Goal: Task Accomplishment & Management: Manage account settings

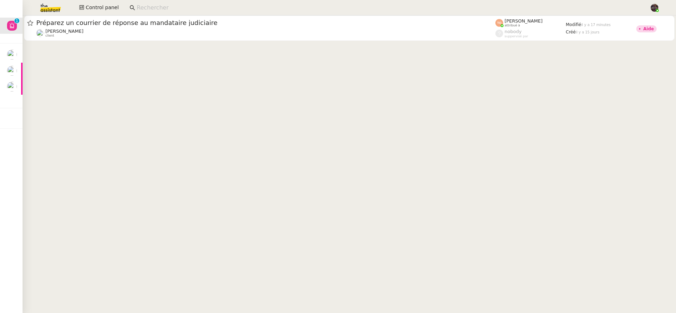
click at [33, 64] on cdk-virtual-scroll-viewport "Préparez un courrier de réponse au mandataire judiciaire [PERSON_NAME] client […" at bounding box center [350, 165] width 654 height 298
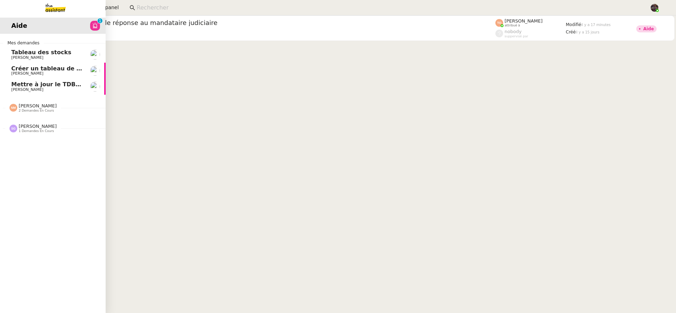
click at [52, 11] on img at bounding box center [50, 8] width 55 height 16
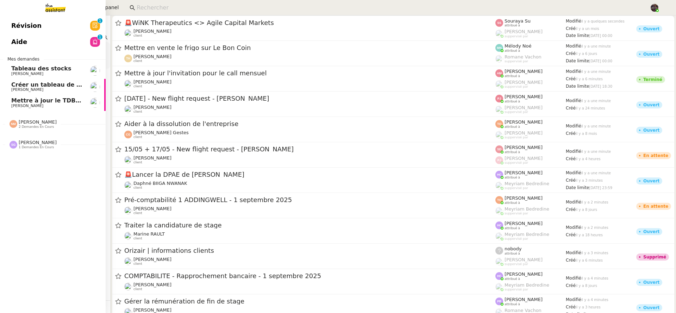
click at [31, 25] on span "Révision" at bounding box center [26, 25] width 30 height 11
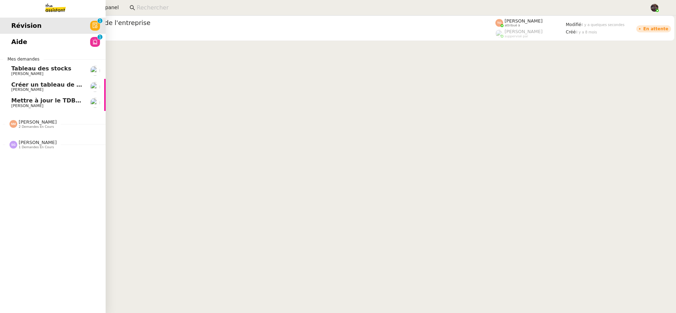
click at [32, 32] on link "Révision 0 1 2 3 4 5 6 7 8 9" at bounding box center [53, 26] width 106 height 16
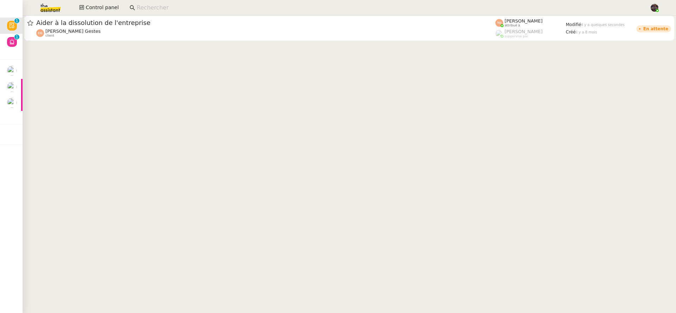
click at [153, 56] on cdk-virtual-scroll-viewport "Aider à la dissolution de l'entreprise [PERSON_NAME] Gestes client [PERSON_NAME…" at bounding box center [350, 165] width 654 height 298
drag, startPoint x: 150, startPoint y: 58, endPoint x: 146, endPoint y: 56, distance: 4.9
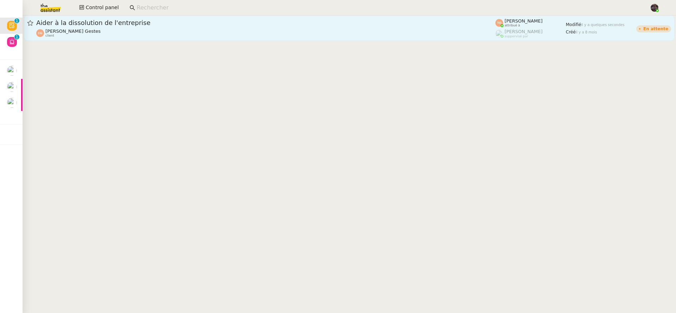
click at [113, 39] on link "Aider à la dissolution de l'entreprise Cédric Gestes client Tatyana Orec attrib…" at bounding box center [349, 28] width 651 height 25
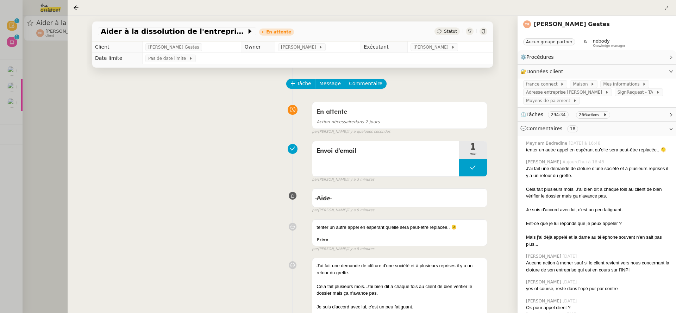
click at [55, 127] on div at bounding box center [338, 156] width 676 height 313
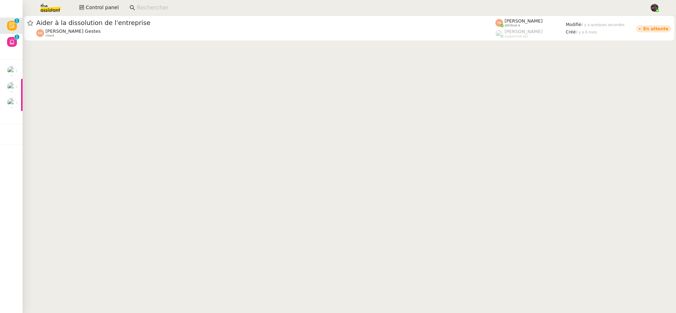
click at [51, 5] on img at bounding box center [45, 8] width 55 height 16
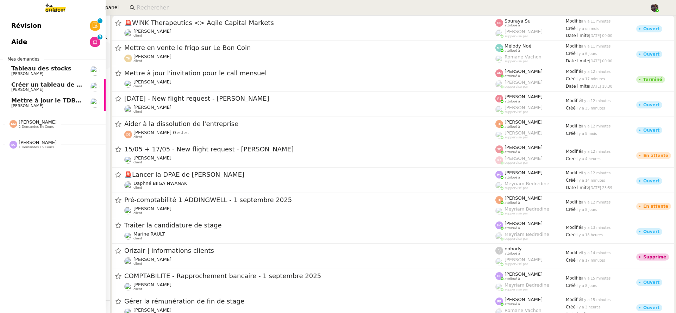
click at [37, 105] on span "Alison Picard-Boix" at bounding box center [27, 106] width 32 height 5
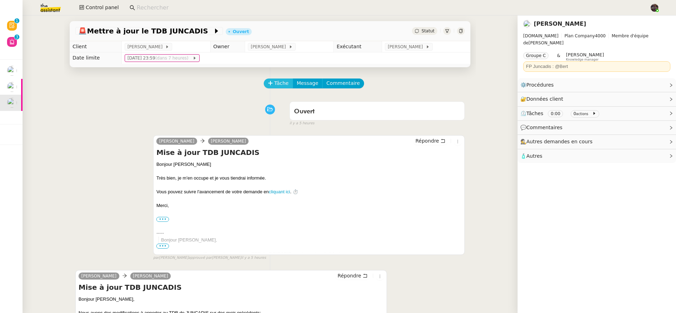
click at [278, 82] on span "Tâche" at bounding box center [281, 83] width 14 height 8
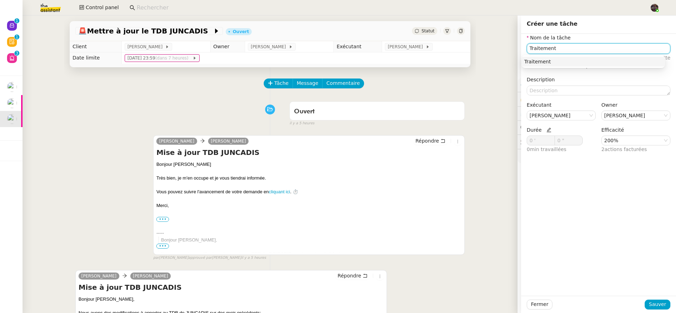
click at [536, 61] on div "Traitement" at bounding box center [594, 61] width 138 height 6
type input "Traitement"
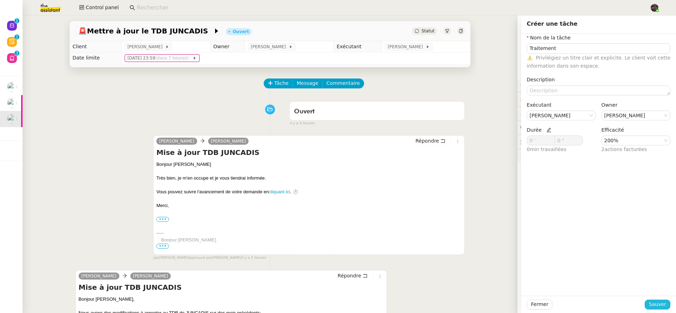
click at [649, 304] on span "Sauver" at bounding box center [657, 305] width 17 height 8
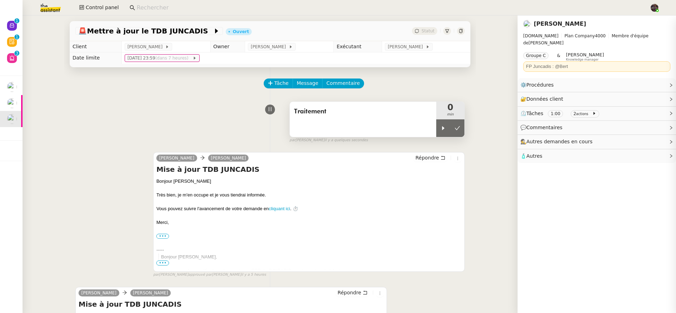
click at [432, 128] on div "Traitement" at bounding box center [363, 119] width 147 height 35
click at [437, 130] on div at bounding box center [444, 128] width 14 height 18
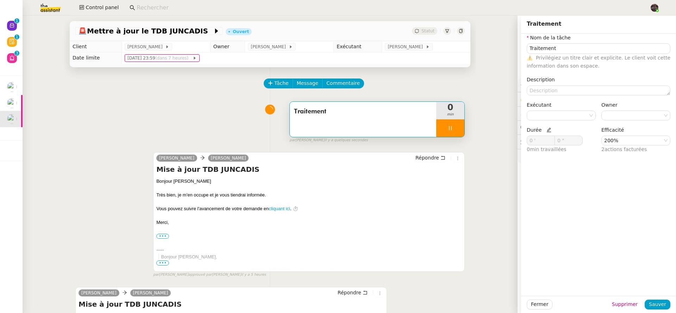
type input "Traitement"
type input "0 '"
type input "0 ""
type input "Traitement"
type input "0 '"
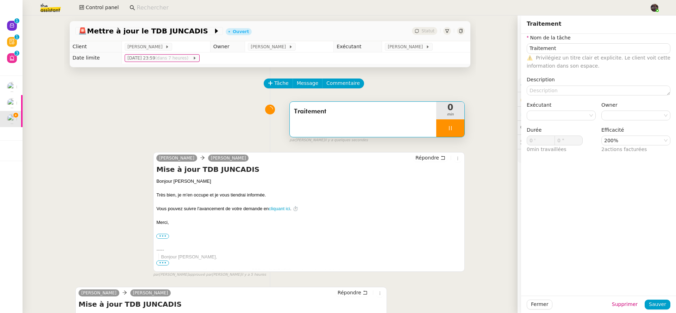
type input "0 ""
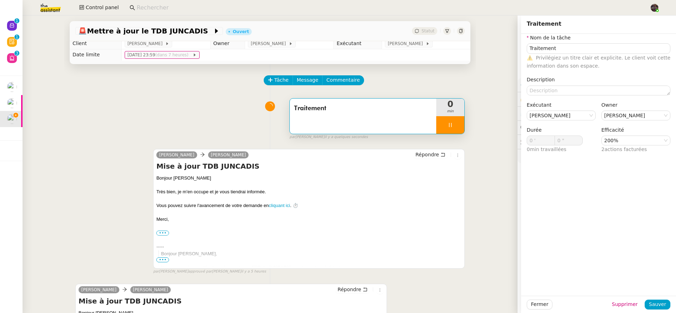
scroll to position [11, 0]
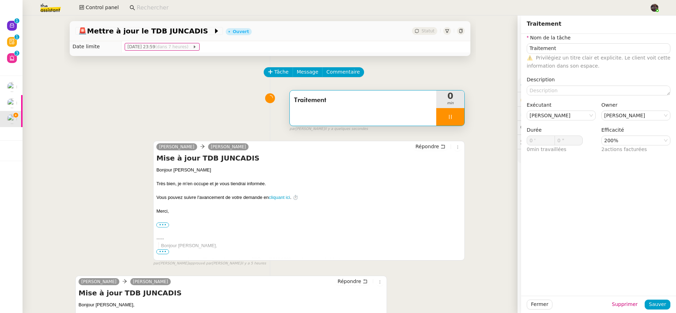
click at [185, 119] on div "Traitement 0 min false par Bert C. il y a quelques secondes" at bounding box center [270, 109] width 390 height 45
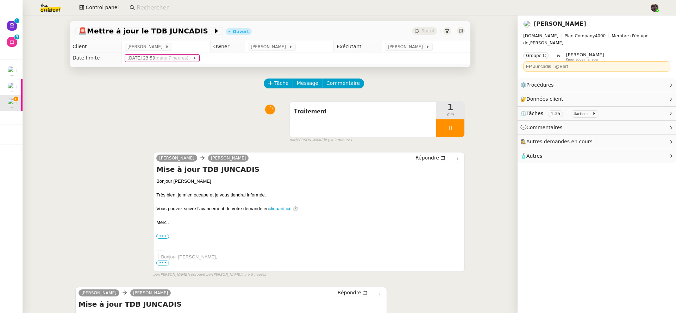
scroll to position [139, 0]
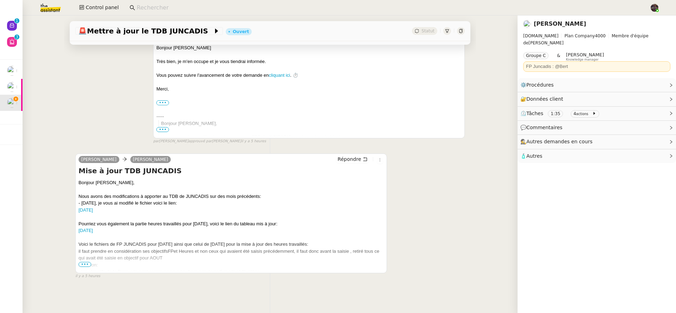
click at [86, 262] on span "•••" at bounding box center [85, 264] width 13 height 5
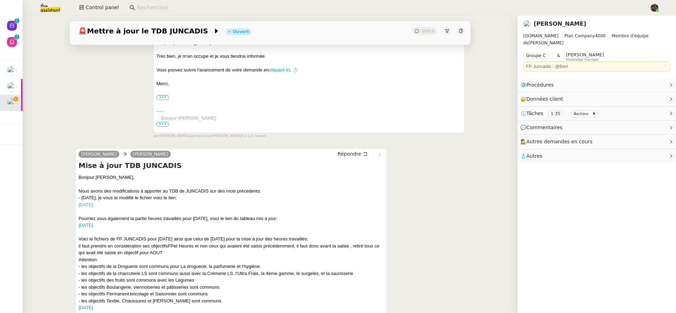
click at [91, 203] on link "MARS 2025" at bounding box center [86, 204] width 14 height 5
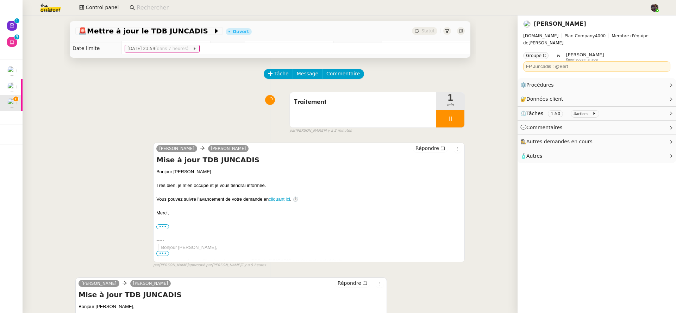
scroll to position [0, 0]
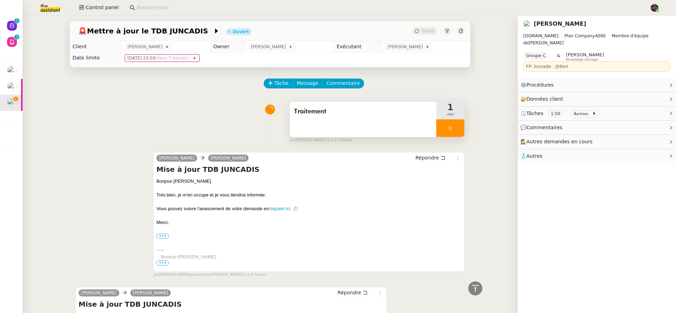
click at [295, 119] on div "Traitement" at bounding box center [363, 119] width 147 height 35
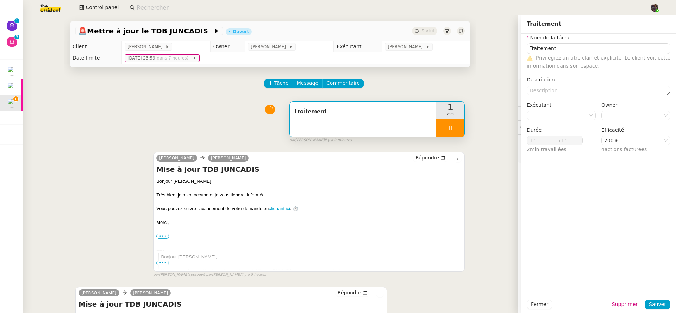
type input "52 ""
click at [596, 47] on input "Traitement" at bounding box center [599, 48] width 144 height 10
type input "Traitement"
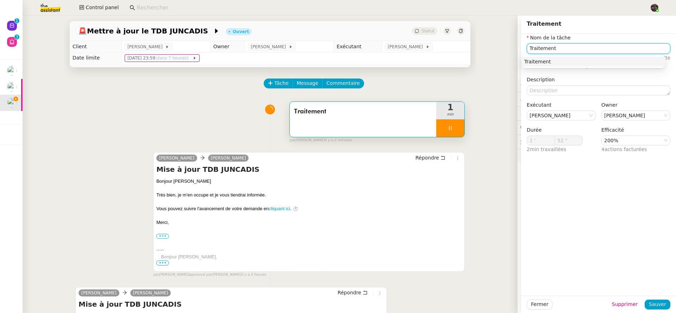
type input "53 ""
type input "Traitement Mars"
type input "54 ""
type input "Traitement Mars 2024"
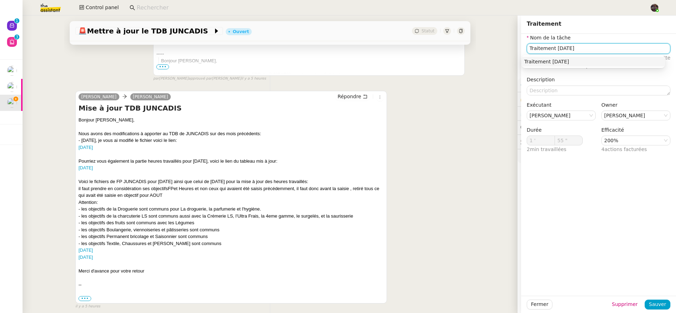
scroll to position [232, 0]
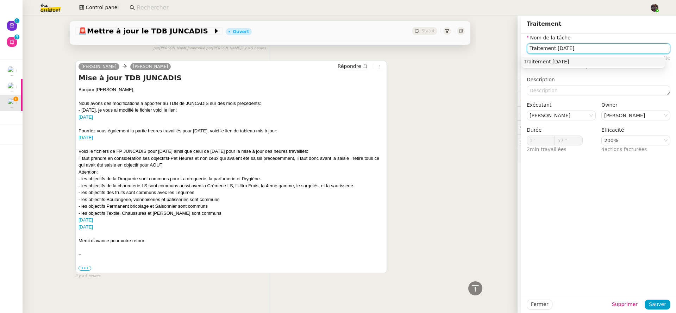
type input "58 ""
type input "Traitement Mars 2025"
type input "59 ""
type input "Traitement Mars 2025"
click at [649, 308] on span "Sauver" at bounding box center [657, 305] width 17 height 8
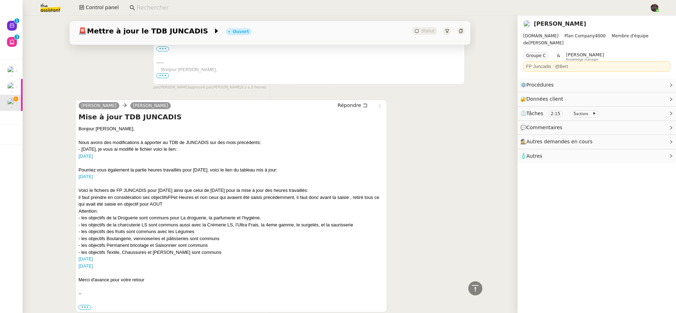
scroll to position [232, 0]
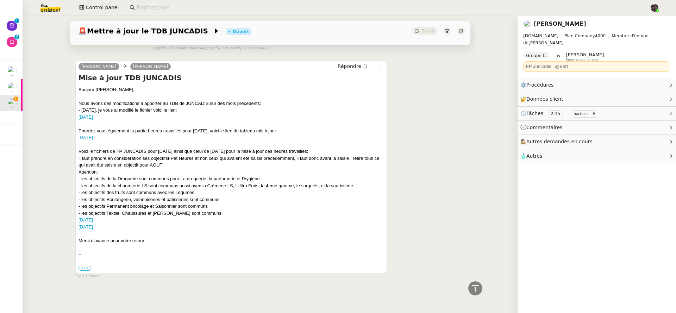
click at [83, 266] on label "•••" at bounding box center [85, 268] width 13 height 5
click at [0, 0] on input "•••" at bounding box center [0, 0] width 0 height 0
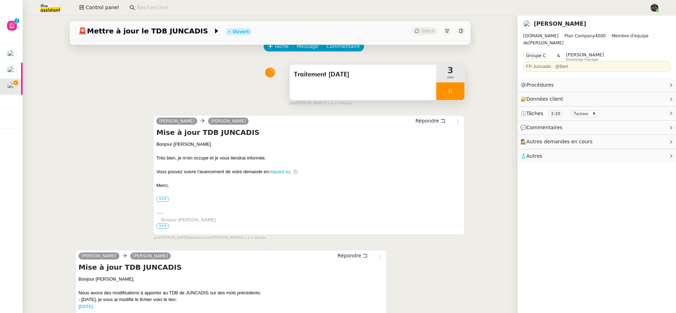
scroll to position [0, 0]
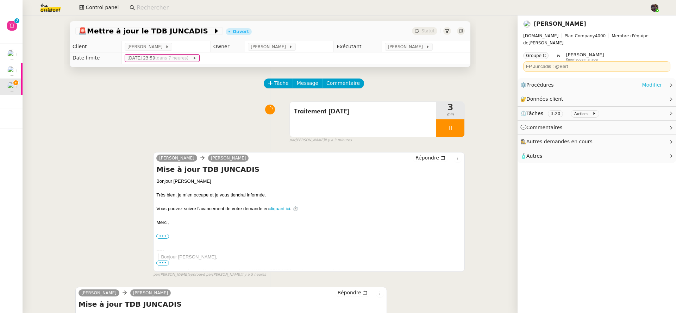
click at [645, 81] on link "Modifier" at bounding box center [652, 85] width 20 height 8
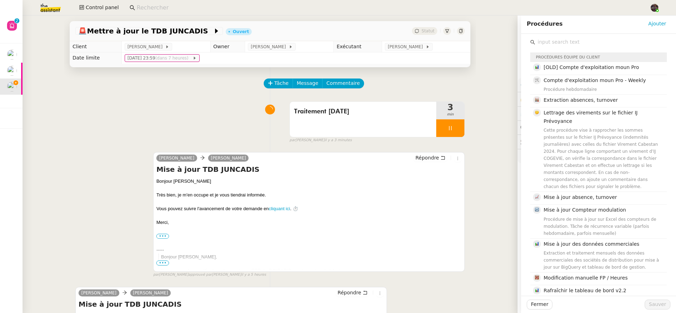
click at [572, 41] on input "text" at bounding box center [602, 42] width 132 height 10
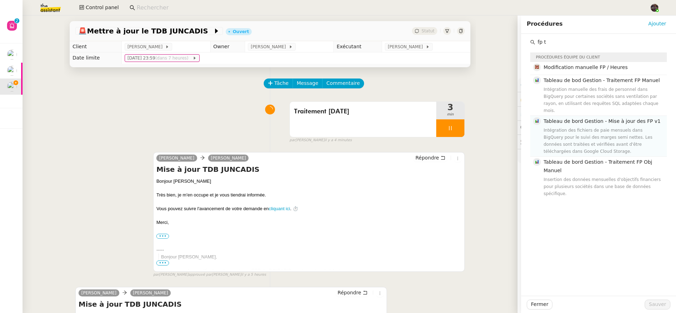
type input "fp t"
click at [588, 141] on div "Intégration des fichiers de paie mensuels dans BigQuery pour le suivi des marge…" at bounding box center [603, 141] width 119 height 28
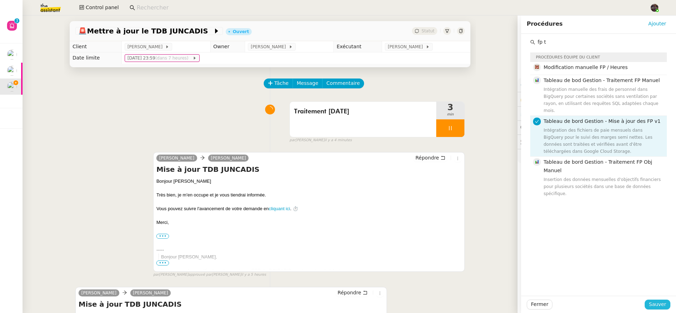
click at [654, 305] on span "Sauver" at bounding box center [657, 305] width 17 height 8
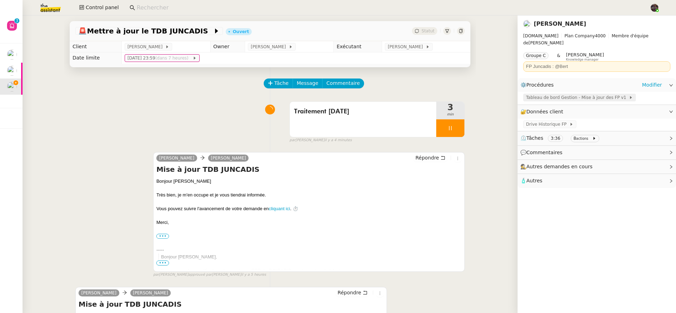
click at [541, 94] on span "Tableau de bord Gestion - Mise à jour des FP v1" at bounding box center [577, 97] width 103 height 7
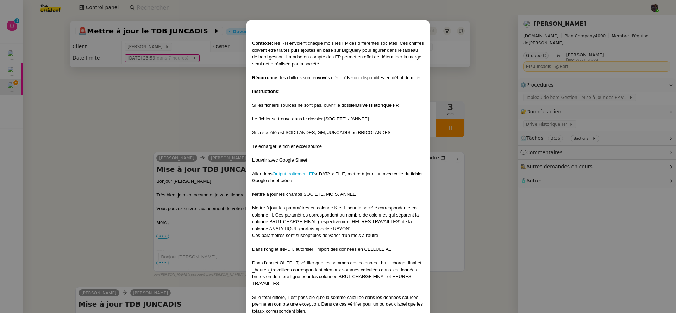
scroll to position [150, 0]
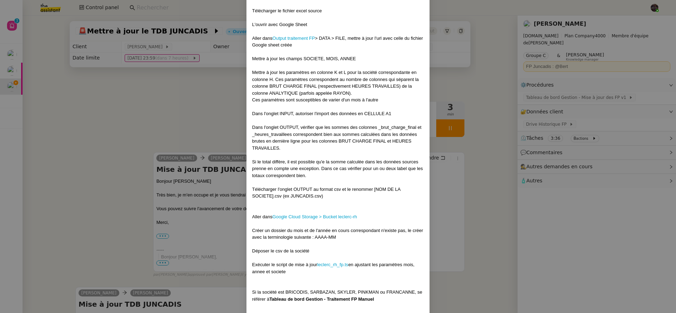
click at [293, 35] on div "Aller dans Output traitement FP > DATA > FILE, mettre à jour l'url avec celle d…" at bounding box center [338, 42] width 172 height 14
click at [295, 40] on link "Output traitement FP" at bounding box center [294, 38] width 43 height 5
click at [296, 39] on link "Output traitement FP" at bounding box center [294, 38] width 43 height 5
click at [338, 220] on div "Aller dans Google Cloud Storage > Bucket leclerc-rh" at bounding box center [338, 216] width 172 height 7
click at [338, 218] on link "Google Cloud Storage > Bucket leclerc-rh" at bounding box center [315, 216] width 85 height 5
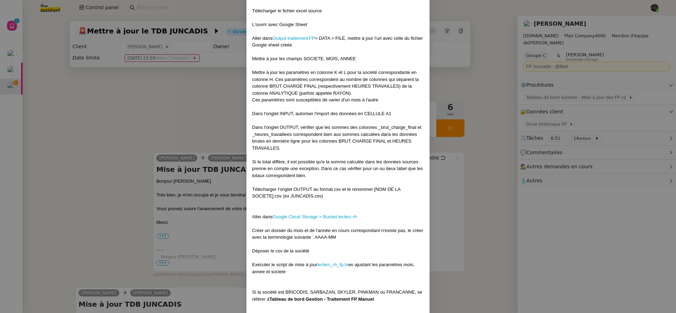
click at [162, 177] on nz-modal-container "-- Contexte : les RH envoient chaque mois les FP des différentes sociétés. Ces …" at bounding box center [338, 156] width 676 height 313
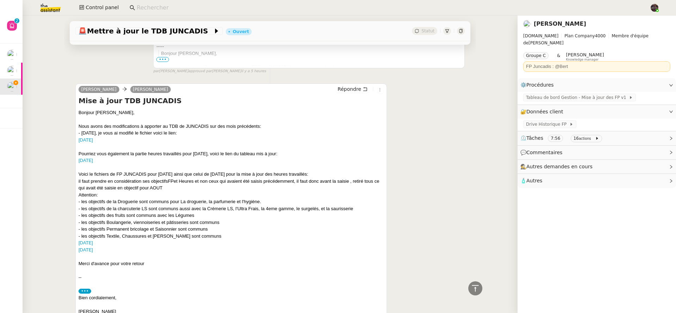
scroll to position [0, 0]
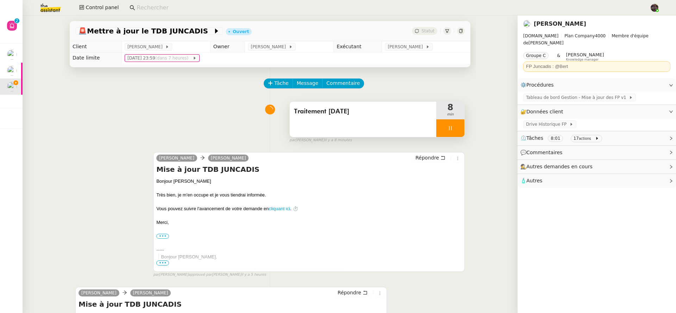
click at [448, 126] on icon at bounding box center [451, 128] width 6 height 6
click at [451, 126] on button at bounding box center [458, 128] width 14 height 18
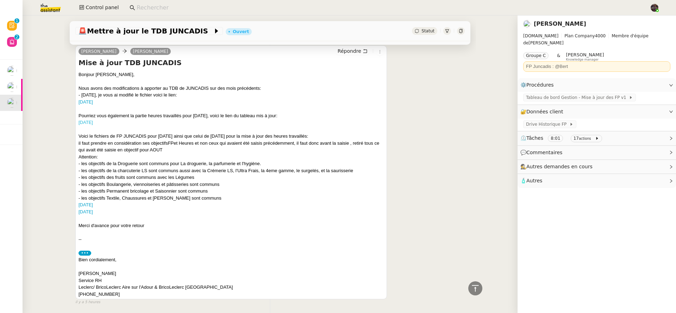
click at [93, 123] on link "JUILLET 2024" at bounding box center [86, 122] width 14 height 5
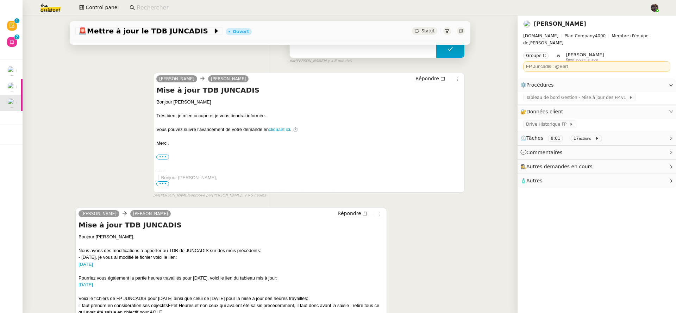
scroll to position [0, 0]
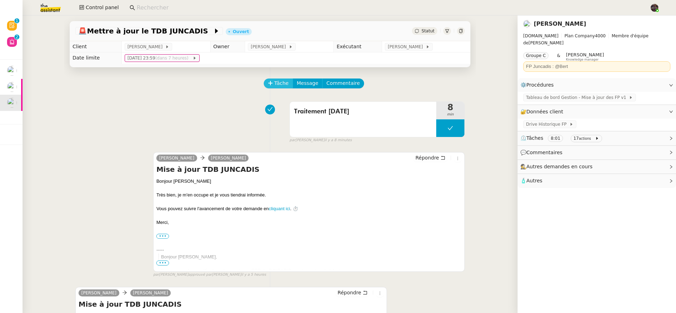
click at [268, 82] on icon at bounding box center [270, 83] width 5 height 5
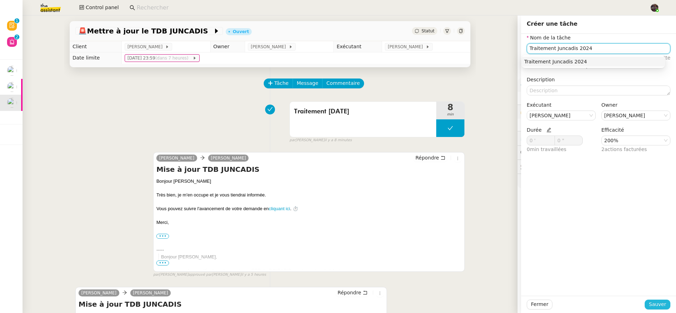
type input "Traitement Juncadis 2024"
click at [654, 303] on span "Sauver" at bounding box center [657, 305] width 17 height 8
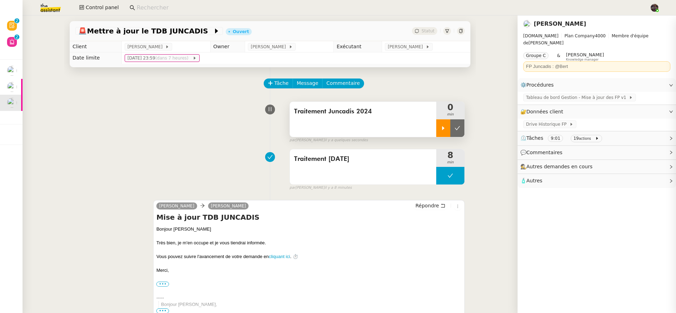
click at [441, 130] on icon at bounding box center [444, 128] width 6 height 6
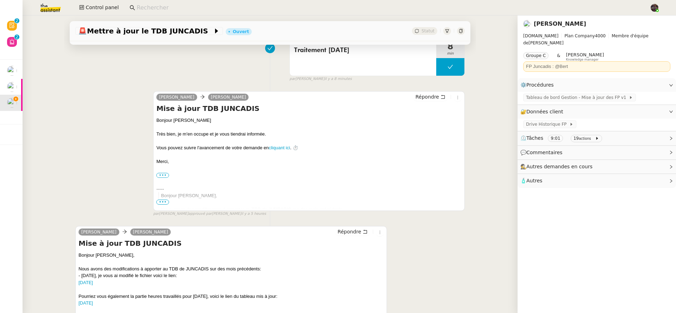
scroll to position [239, 0]
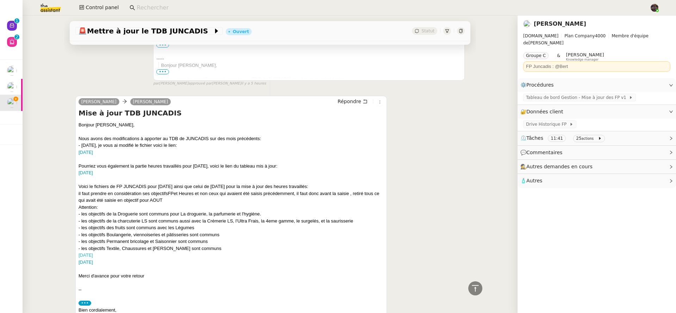
click at [89, 257] on link "AOUT 2025" at bounding box center [86, 255] width 14 height 5
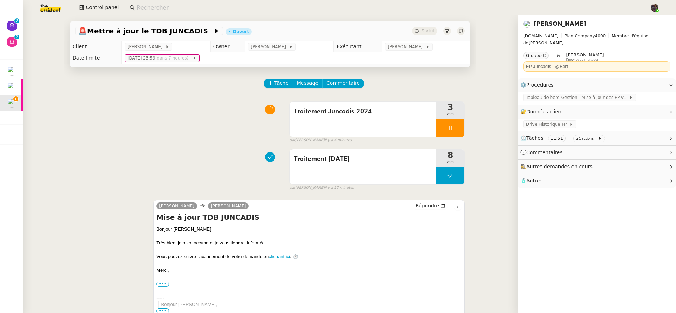
click at [455, 126] on div at bounding box center [451, 128] width 28 height 18
click at [455, 126] on button at bounding box center [458, 128] width 14 height 18
click at [274, 80] on span "Tâche" at bounding box center [281, 83] width 14 height 8
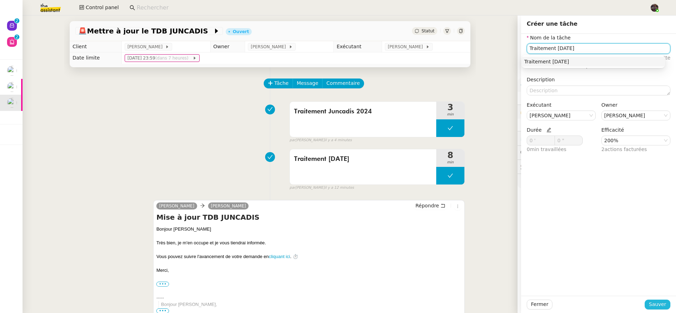
type input "Traitement Août 2025"
click at [660, 305] on span "Sauver" at bounding box center [657, 305] width 17 height 8
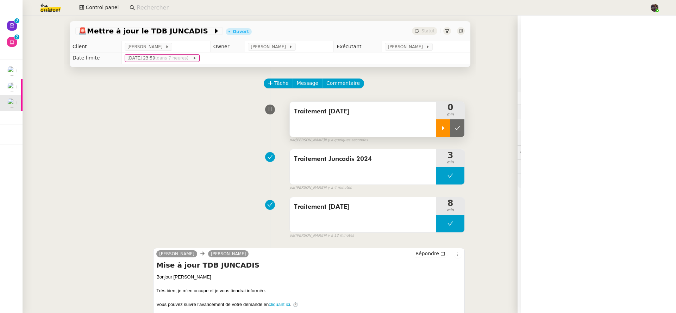
click at [437, 134] on div at bounding box center [444, 128] width 14 height 18
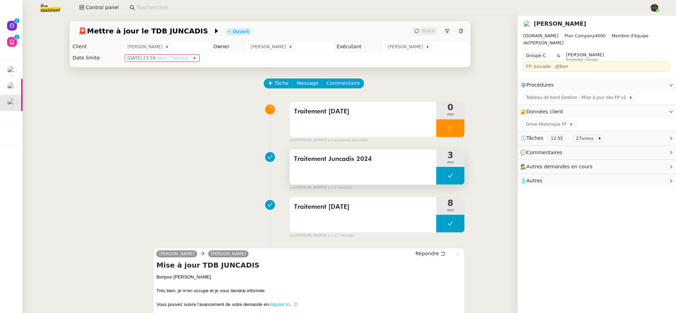
click at [387, 168] on div "Traitement Juncadis 2024" at bounding box center [363, 166] width 147 height 35
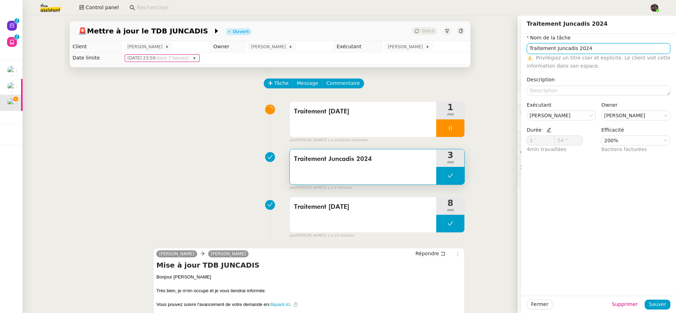
click at [564, 48] on input "Traitement Juncadis 2024" at bounding box center [599, 48] width 144 height 10
type input "Traitement Août 2024"
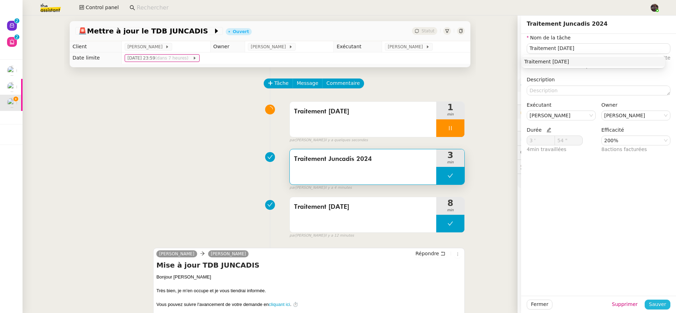
click at [654, 306] on span "Sauver" at bounding box center [657, 305] width 17 height 8
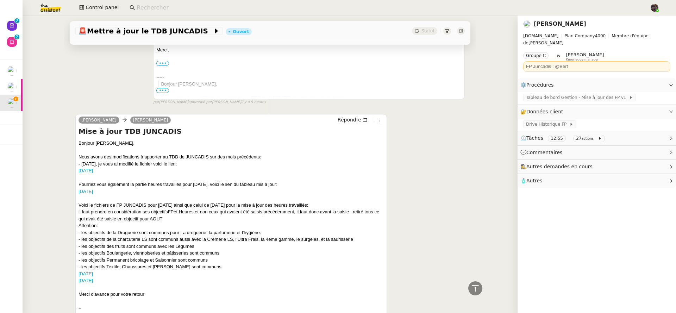
scroll to position [299, 0]
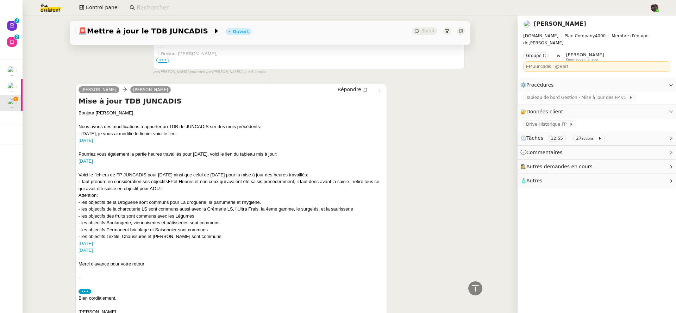
click at [88, 253] on link "AOUT 2024" at bounding box center [86, 250] width 14 height 5
click at [91, 244] on link "AOUT 2025" at bounding box center [86, 243] width 14 height 5
click at [645, 78] on div "⚙️ Procédures Modifier" at bounding box center [597, 85] width 159 height 14
click at [644, 81] on link "Modifier" at bounding box center [652, 85] width 20 height 8
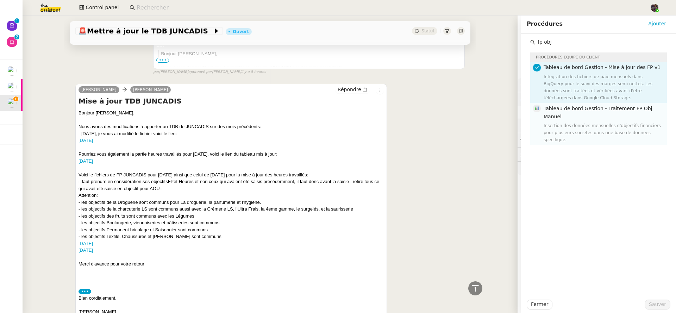
type input "fp obj"
click at [589, 118] on h4 "Tableau de bord Gestion - Traitement FP Obj Manuel" at bounding box center [603, 113] width 119 height 17
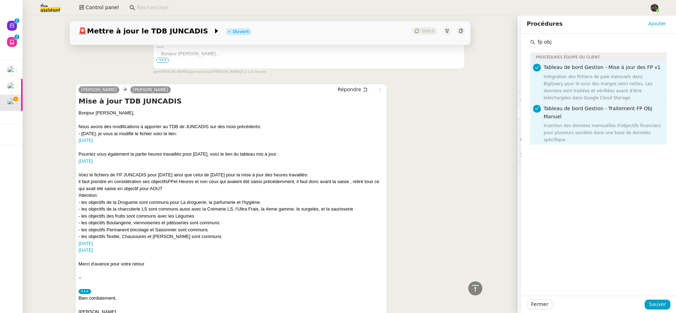
click at [666, 305] on div "Fermer Sauver" at bounding box center [598, 304] width 155 height 17
click at [664, 304] on button "Sauver" at bounding box center [658, 305] width 26 height 10
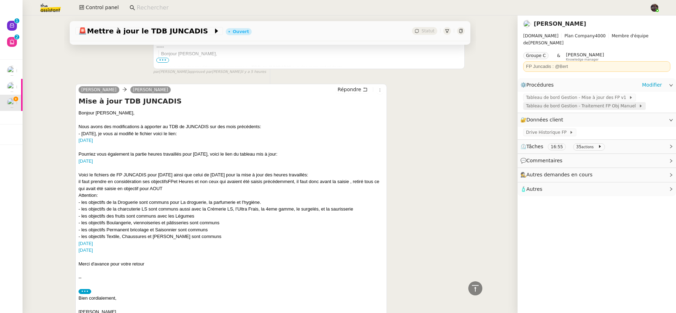
click at [577, 103] on span "Tableau de bord Gestion - Traitement FP Obj Manuel" at bounding box center [582, 106] width 113 height 7
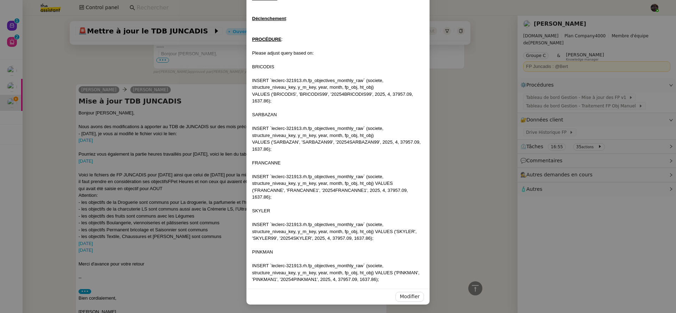
click at [540, 96] on nz-modal-container "Contexte : Récurrence : Déclenchement : PROCÉDURE : Please adjust query based o…" at bounding box center [338, 156] width 676 height 313
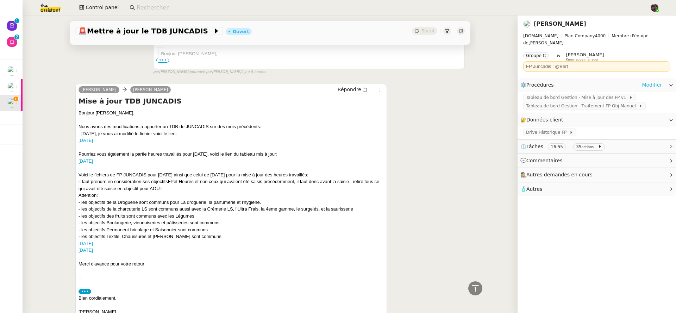
click at [644, 81] on link "Modifier" at bounding box center [652, 85] width 20 height 8
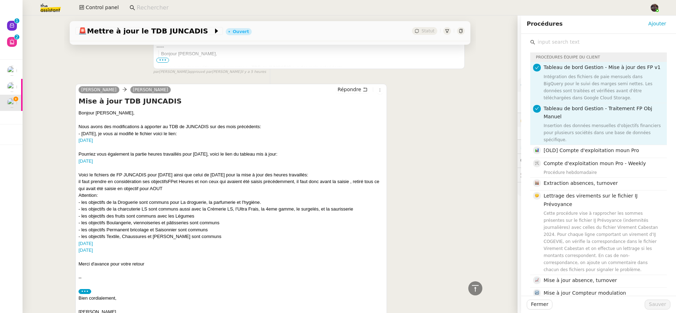
click at [587, 115] on h4 "Tableau de bord Gestion - Traitement FP Obj Manuel" at bounding box center [603, 113] width 119 height 17
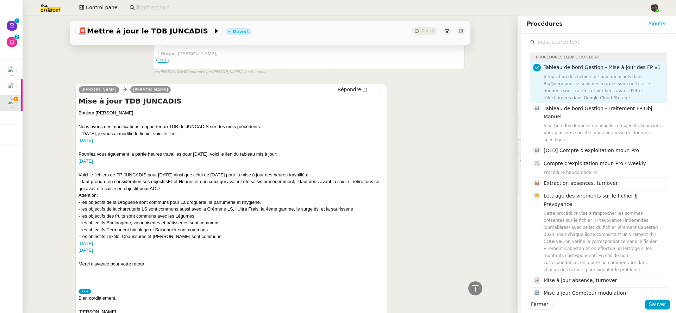
click at [568, 44] on input "text" at bounding box center [602, 42] width 132 height 10
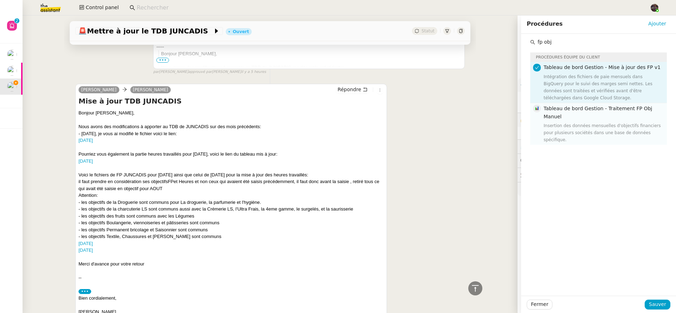
type input "l"
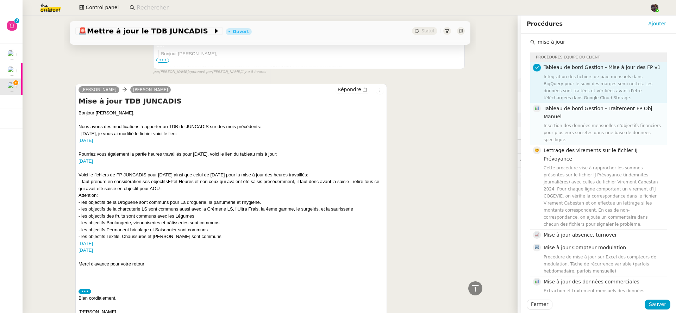
type input "mise à jour"
click at [588, 133] on div "Insertion des données mensuelles d'objectifs financiers pour plusieurs sociétés…" at bounding box center [603, 132] width 119 height 21
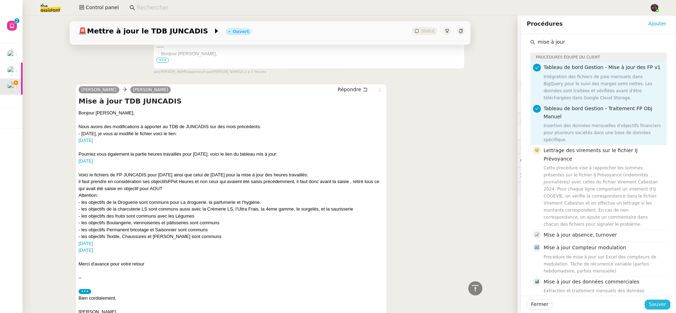
click at [653, 309] on span "Sauver" at bounding box center [657, 305] width 17 height 8
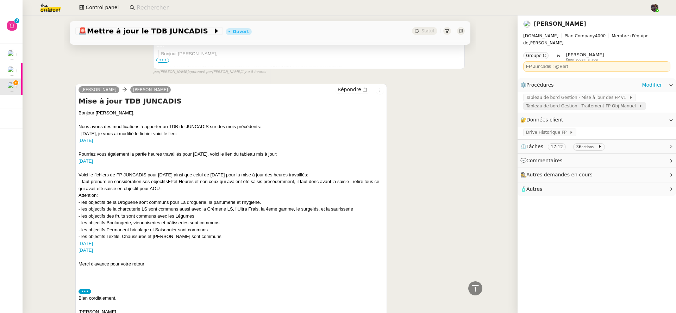
click at [578, 103] on span "Tableau de bord Gestion - Traitement FP Obj Manuel" at bounding box center [582, 106] width 113 height 7
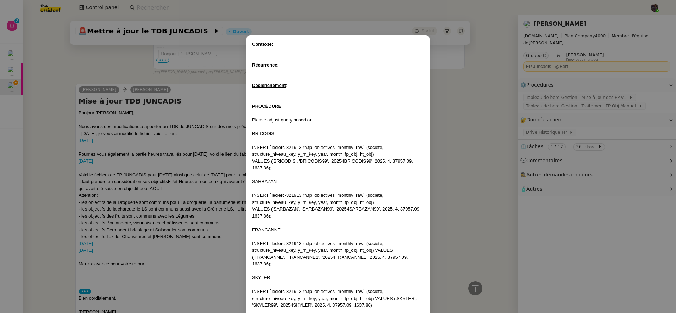
click at [475, 123] on nz-modal-container "Contexte : Récurrence : Déclenchement : PROCÉDURE : Please adjust query based o…" at bounding box center [338, 156] width 676 height 313
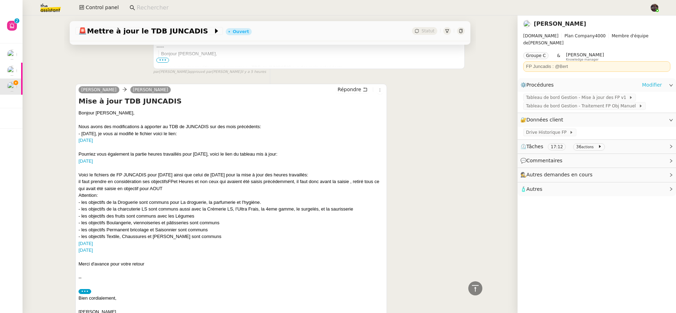
click at [647, 81] on link "Modifier" at bounding box center [652, 85] width 20 height 8
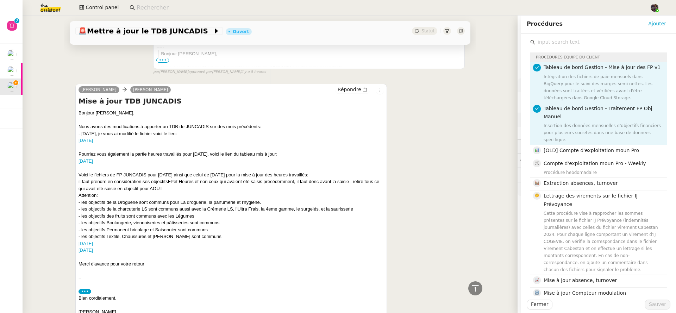
click at [585, 119] on h4 "Tableau de bord Gestion - Traitement FP Obj Manuel" at bounding box center [603, 113] width 119 height 17
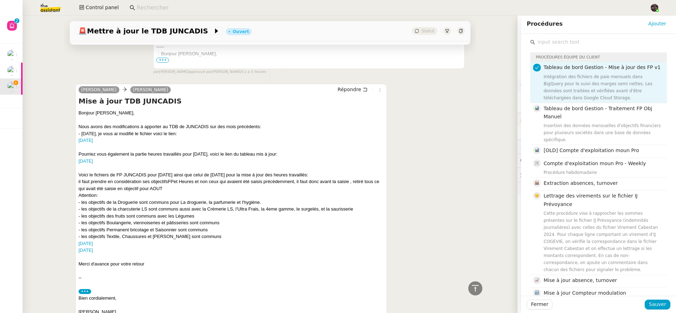
click at [565, 43] on input "text" at bounding box center [602, 42] width 132 height 10
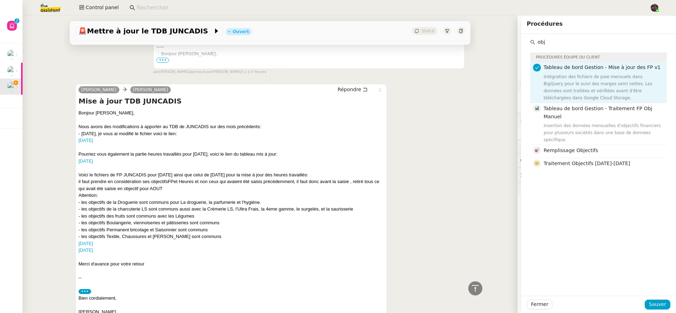
type input "obj"
click at [403, 126] on div "Alison Picard-Boix camille Répondre Mise à jour TDB JUNCADIS Bonjour Camille, N…" at bounding box center [270, 211] width 390 height 266
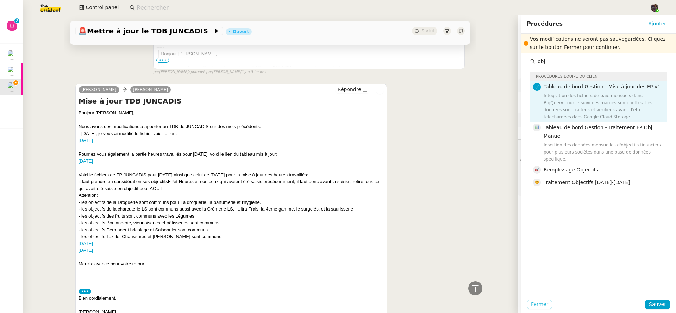
click at [539, 303] on span "Fermer" at bounding box center [539, 305] width 17 height 8
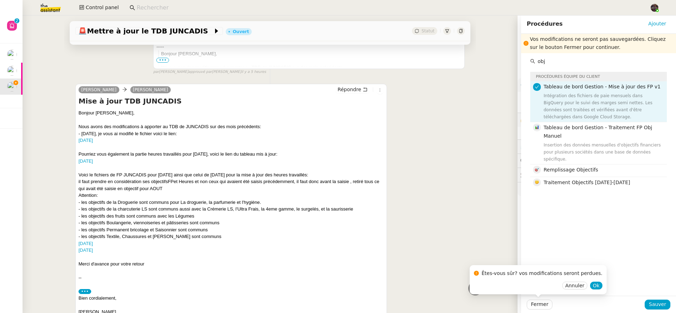
click at [599, 282] on div "Vos modifications ne seront pas sauvegardées. Cliquez sur le bouton Fermer pour…" at bounding box center [598, 165] width 155 height 262
click at [593, 286] on div "Vos modifications ne seront pas sauvegardées. Cliquez sur le bouton Fermer pour…" at bounding box center [598, 165] width 155 height 262
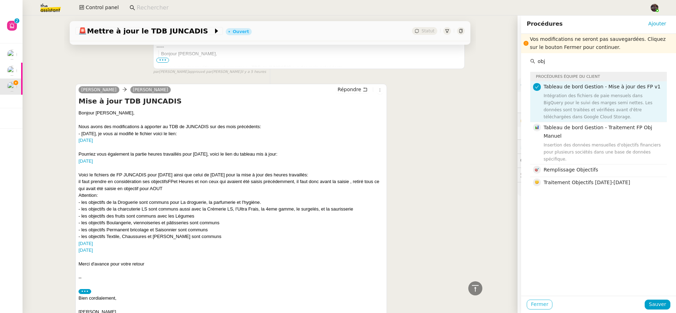
click at [532, 306] on span "Fermer" at bounding box center [539, 305] width 17 height 8
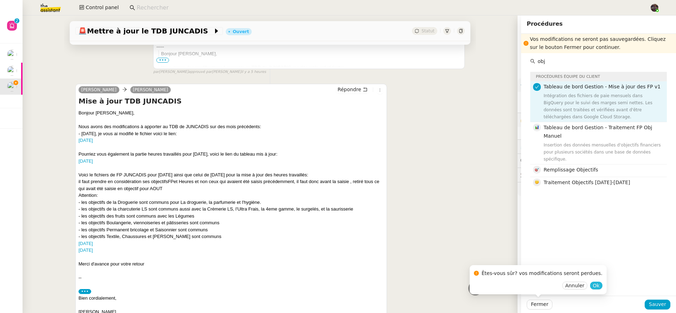
click at [590, 285] on button "Ok" at bounding box center [596, 286] width 12 height 8
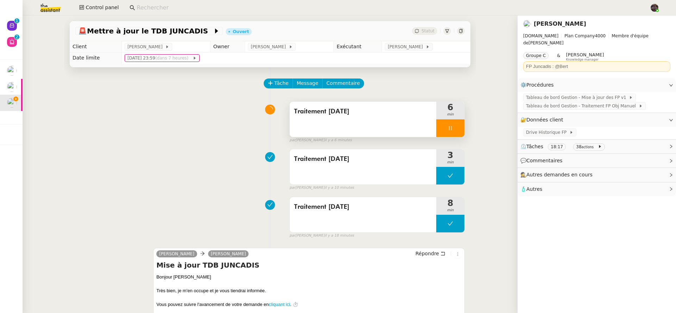
click at [437, 133] on div at bounding box center [451, 128] width 28 height 18
click at [455, 130] on icon at bounding box center [458, 128] width 6 height 6
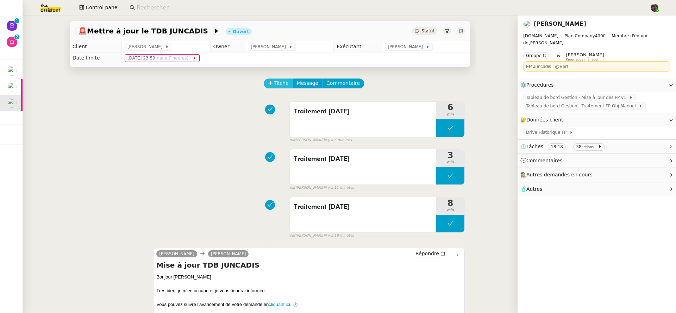
click at [274, 80] on span "Tâche" at bounding box center [281, 83] width 14 height 8
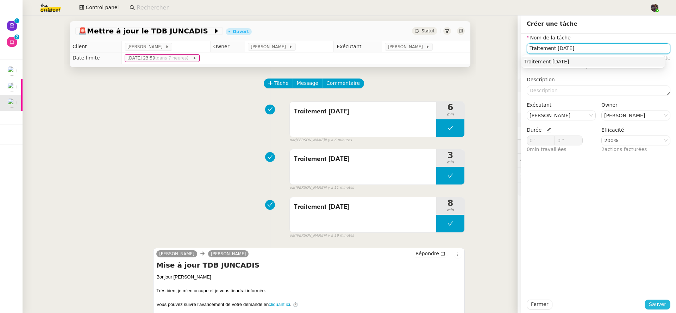
type input "Traitement Août 2024"
click at [649, 308] on span "Sauver" at bounding box center [657, 305] width 17 height 8
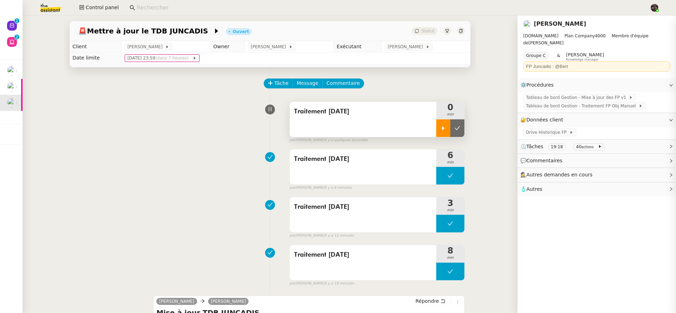
click at [437, 130] on div at bounding box center [444, 128] width 14 height 18
click at [437, 123] on div at bounding box center [451, 128] width 28 height 18
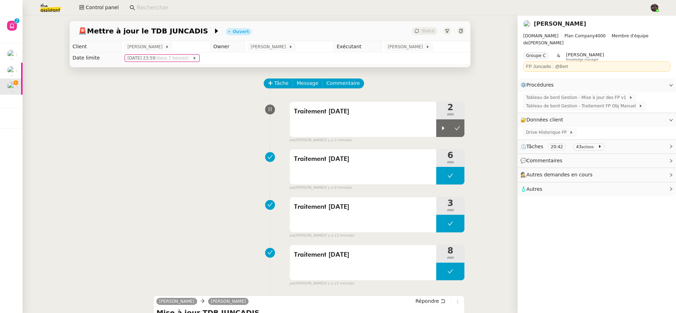
drag, startPoint x: 451, startPoint y: 128, endPoint x: 447, endPoint y: 144, distance: 16.7
click at [455, 128] on icon at bounding box center [458, 128] width 6 height 6
click at [438, 271] on button at bounding box center [451, 272] width 28 height 18
click at [441, 271] on icon at bounding box center [444, 272] width 6 height 6
click at [451, 277] on div at bounding box center [451, 272] width 28 height 18
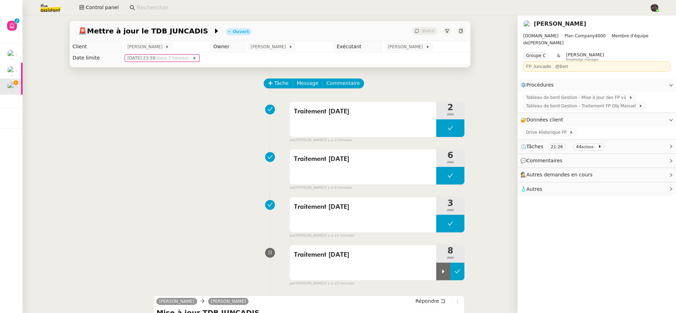
click at [451, 276] on button at bounding box center [458, 272] width 14 height 18
click at [437, 220] on button at bounding box center [451, 224] width 28 height 18
click at [437, 220] on div at bounding box center [444, 224] width 14 height 18
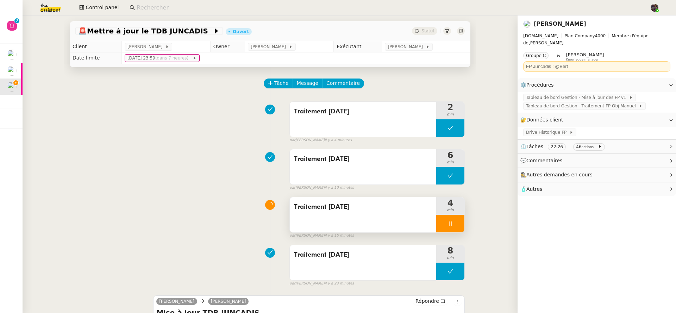
click at [454, 223] on div at bounding box center [451, 224] width 28 height 18
click at [455, 223] on icon at bounding box center [458, 224] width 6 height 6
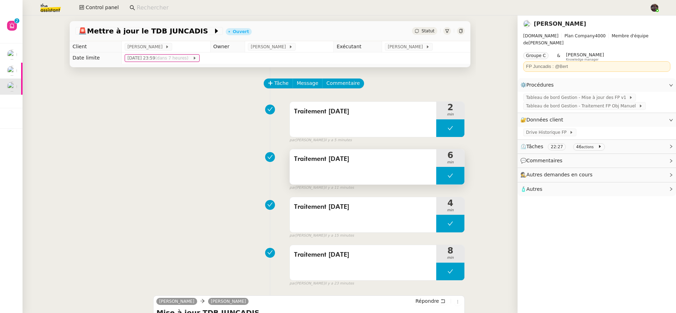
click at [440, 174] on button at bounding box center [451, 176] width 28 height 18
click at [440, 174] on div at bounding box center [444, 176] width 14 height 18
click at [440, 175] on div at bounding box center [451, 176] width 28 height 18
click at [441, 175] on icon at bounding box center [444, 176] width 6 height 6
click at [449, 175] on div at bounding box center [451, 176] width 28 height 18
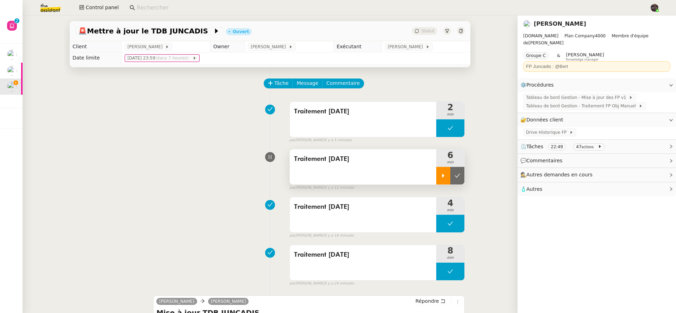
click at [455, 175] on icon at bounding box center [458, 176] width 6 height 6
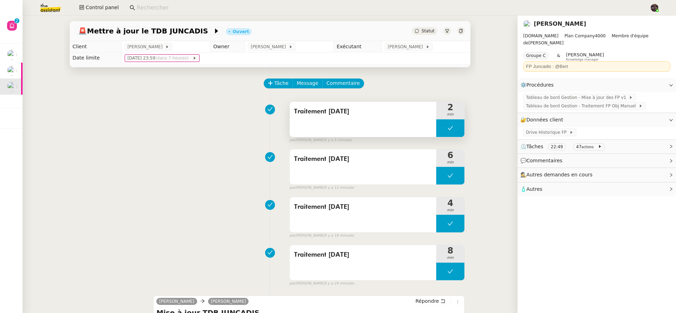
click at [437, 129] on button at bounding box center [451, 128] width 28 height 18
click at [437, 129] on div at bounding box center [451, 128] width 28 height 18
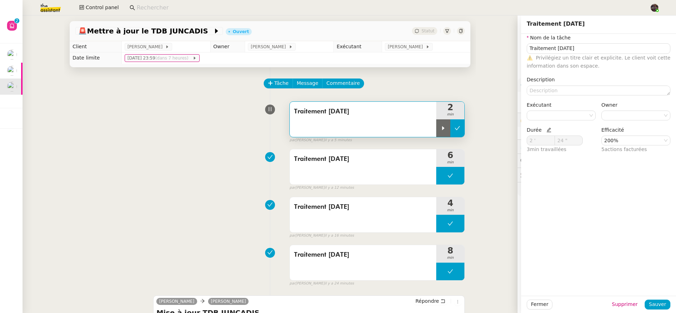
type input "Traitement Août 2024"
type input "2 '"
type input "24 ""
click at [441, 129] on icon at bounding box center [444, 128] width 6 height 6
type input "Traitement Août 2024"
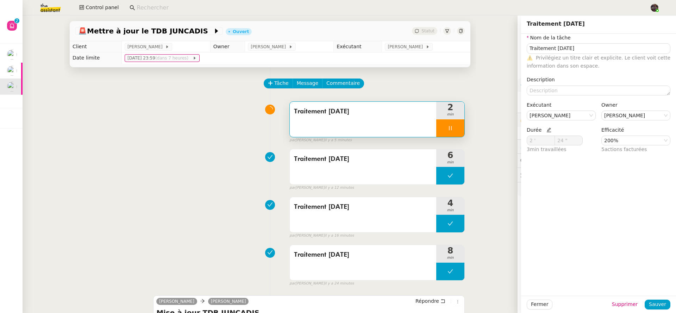
type input "2 '"
type input "24 ""
type input "Traitement Août 2024"
type input "2 '"
type input "59 ""
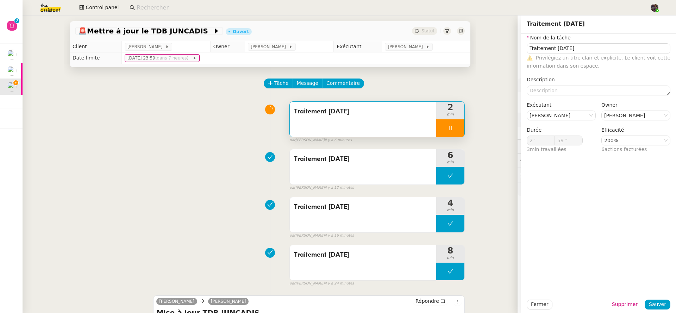
type input "3 '"
type input "5 ""
click at [181, 133] on div "Traitement Août 2024 3 min false par Bert C. il y a 6 minutes" at bounding box center [270, 120] width 390 height 45
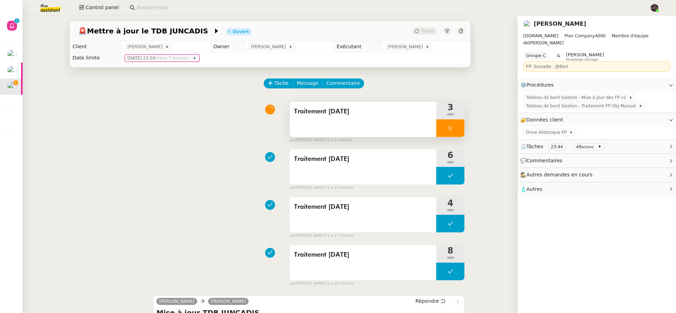
click at [446, 123] on div at bounding box center [451, 128] width 28 height 18
click at [451, 126] on button at bounding box center [458, 128] width 14 height 18
click at [282, 83] on span "Tâche" at bounding box center [281, 83] width 14 height 8
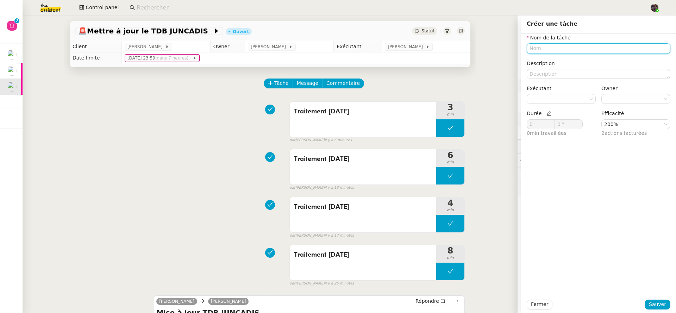
click at [563, 45] on input "text" at bounding box center [599, 48] width 144 height 10
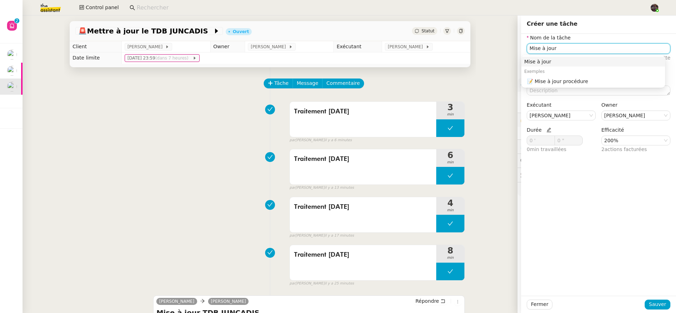
click at [605, 64] on div "Mise à jour" at bounding box center [594, 61] width 138 height 6
type input "Mise à jour"
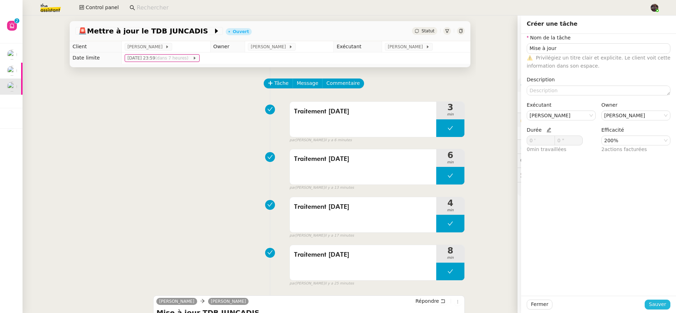
click at [653, 304] on span "Sauver" at bounding box center [657, 305] width 17 height 8
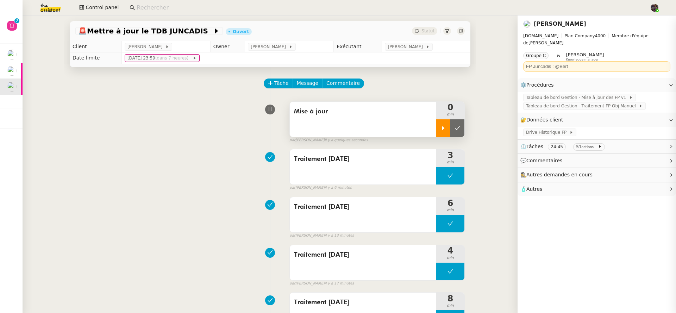
click at [441, 129] on div at bounding box center [444, 128] width 14 height 18
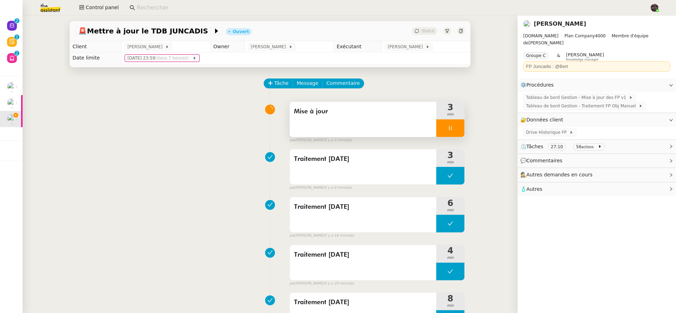
click at [447, 132] on div at bounding box center [451, 128] width 28 height 18
click at [427, 136] on div "Mise à jour" at bounding box center [363, 119] width 147 height 35
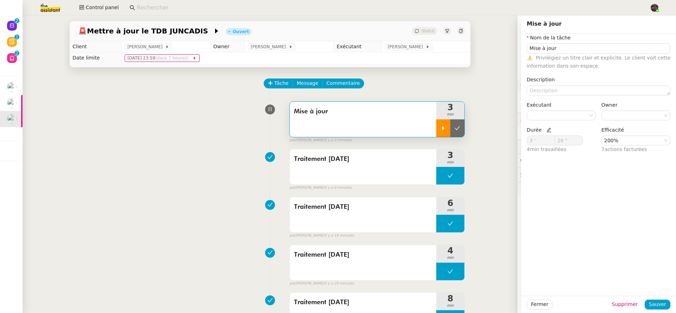
click at [441, 130] on icon at bounding box center [444, 128] width 6 height 6
type input "Mise à jour"
type input "3 '"
type input "26 ""
type input "Mise à jour"
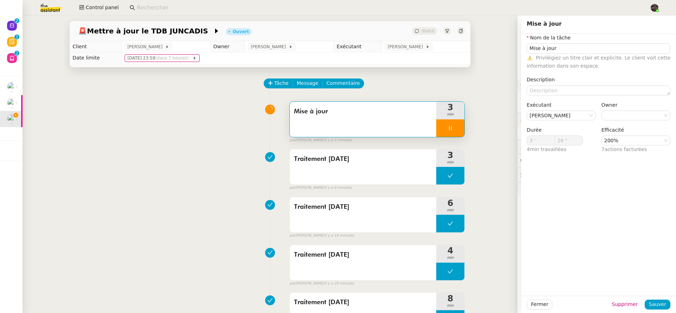
type input "3 '"
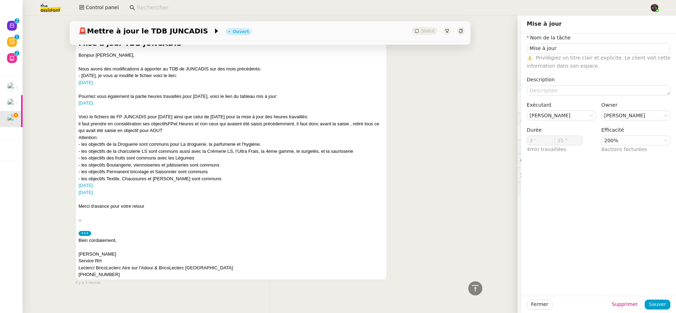
scroll to position [448, 0]
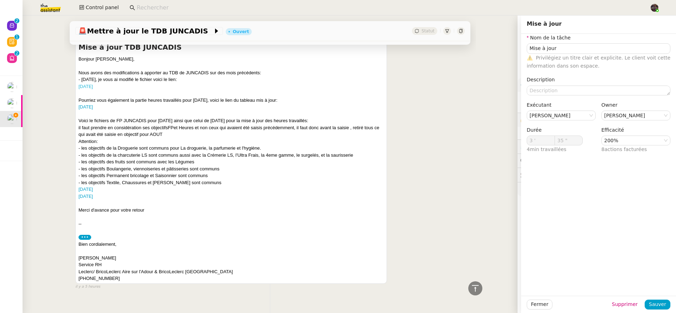
click at [93, 89] on link "MARS 2025" at bounding box center [86, 86] width 14 height 5
type input "59 ""
type input "4 '"
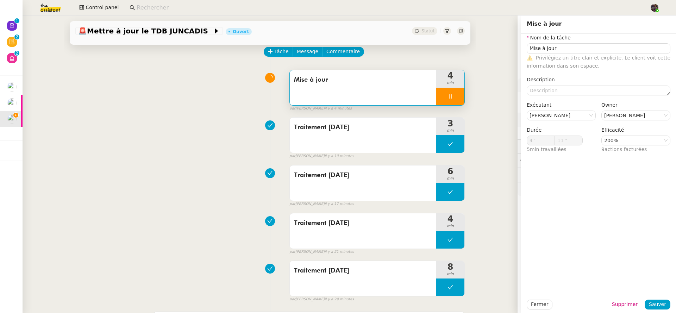
scroll to position [0, 0]
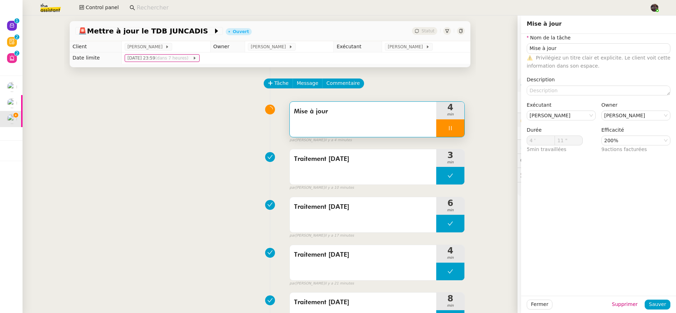
type input "12 ""
drag, startPoint x: 449, startPoint y: 118, endPoint x: 448, endPoint y: 123, distance: 5.3
click at [448, 118] on div "4 min" at bounding box center [451, 111] width 28 height 18
click at [449, 132] on div at bounding box center [451, 128] width 28 height 18
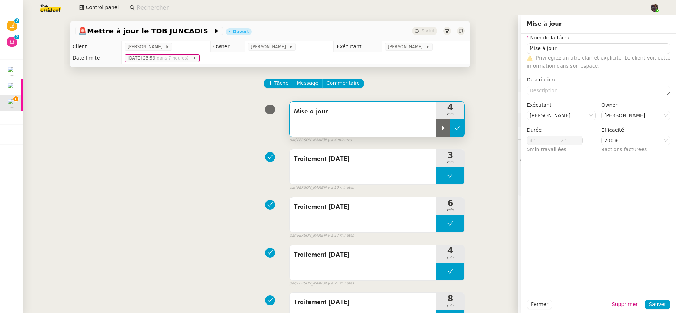
click at [455, 130] on icon at bounding box center [458, 128] width 6 height 6
type input "Mise à jour"
type input "4 '"
type input "12 ""
type input "Mise à jour"
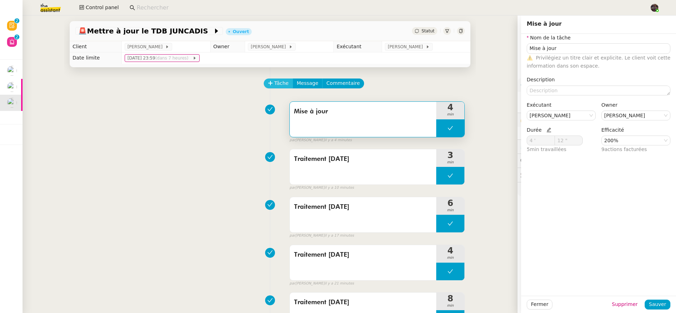
type input "4 '"
type input "12 ""
type input "Mise à jour"
type input "4 '"
type input "12 ""
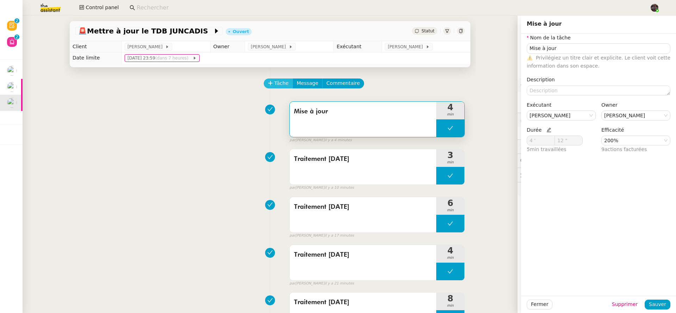
click at [283, 81] on span "Tâche" at bounding box center [281, 83] width 14 height 8
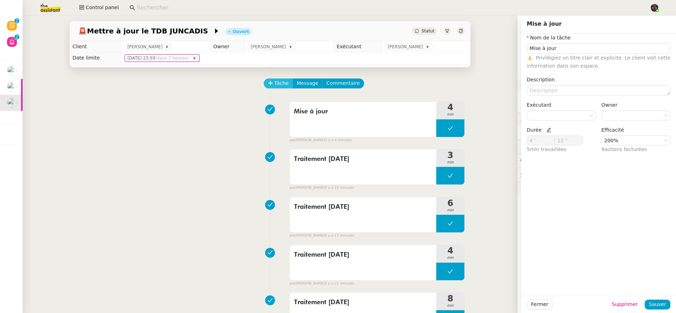
type input "0 '"
type input "0 ""
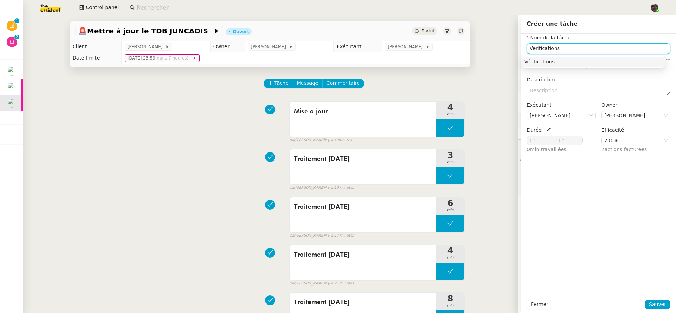
click at [531, 63] on div "Vérifications" at bounding box center [594, 61] width 138 height 6
type input "Vérifications"
click at [650, 310] on div "Fermer Sauver" at bounding box center [598, 304] width 155 height 17
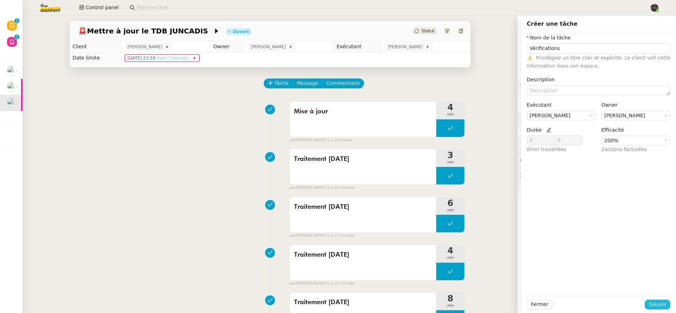
click at [652, 305] on span "Sauver" at bounding box center [657, 305] width 17 height 8
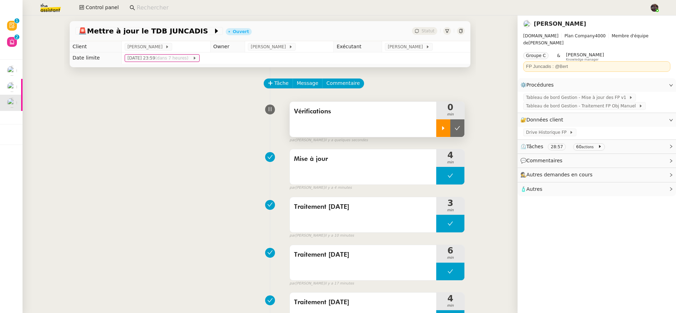
click at [441, 131] on icon at bounding box center [444, 128] width 6 height 6
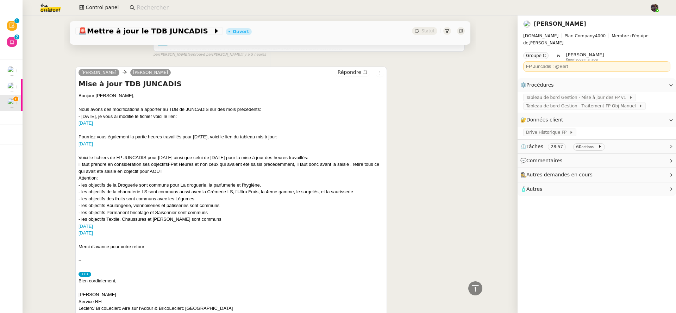
scroll to position [463, 0]
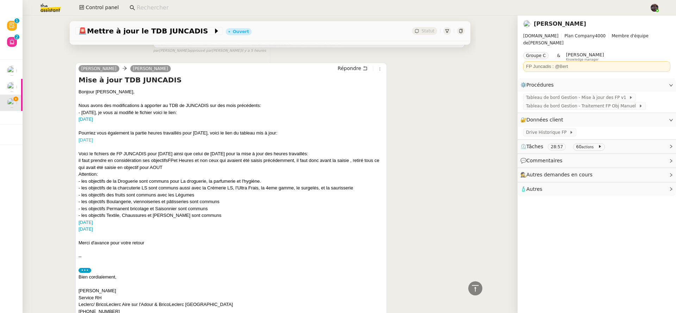
click at [79, 142] on link "JUILLET 2024" at bounding box center [86, 139] width 14 height 5
click at [93, 224] on link "AOUT 2025" at bounding box center [86, 222] width 14 height 5
click at [91, 225] on link "AOUT 2025" at bounding box center [86, 222] width 14 height 5
click at [88, 232] on link "AOUT 2024" at bounding box center [86, 229] width 14 height 5
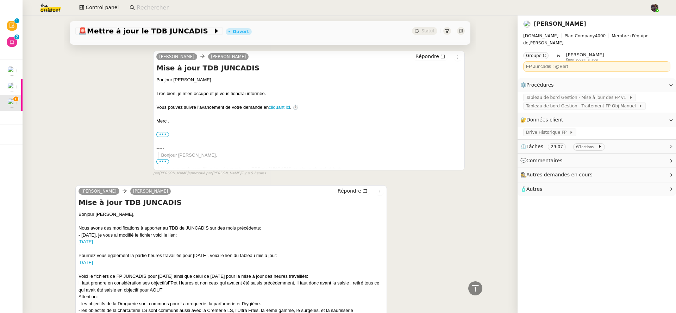
scroll to position [342, 0]
click at [419, 56] on span "Répondre" at bounding box center [428, 54] width 24 height 7
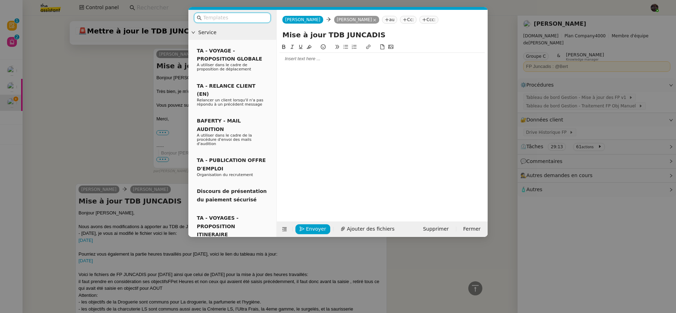
click at [323, 61] on div at bounding box center [382, 59] width 205 height 6
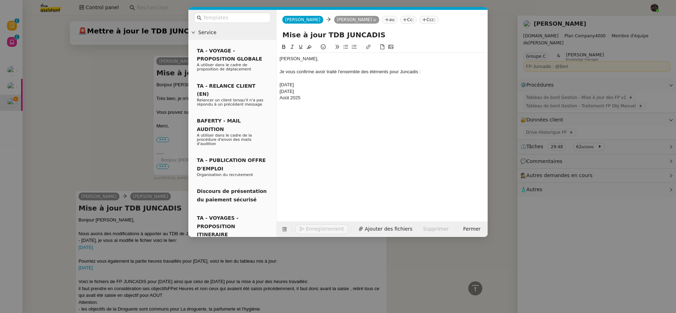
scroll to position [452, 0]
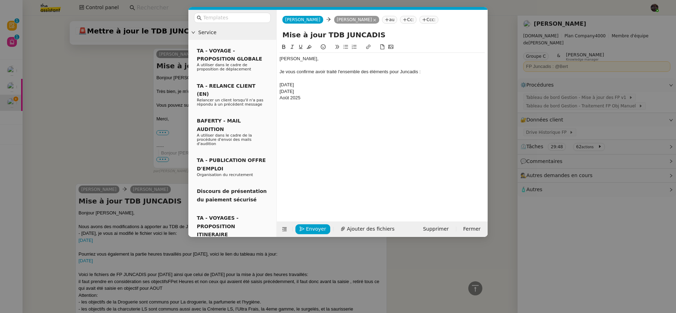
click at [156, 258] on nz-modal-container "Service TA - VOYAGE - PROPOSITION GLOBALE A utiliser dans le cadre de propositi…" at bounding box center [338, 156] width 676 height 313
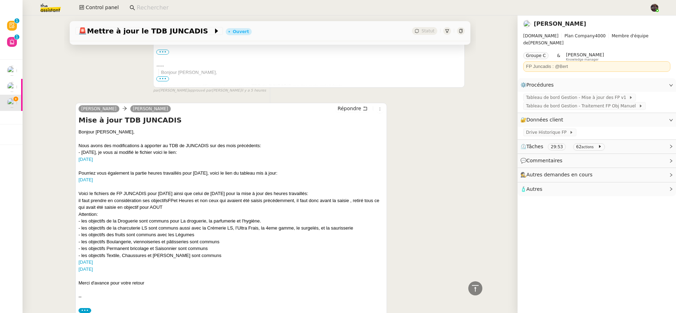
scroll to position [47, 0]
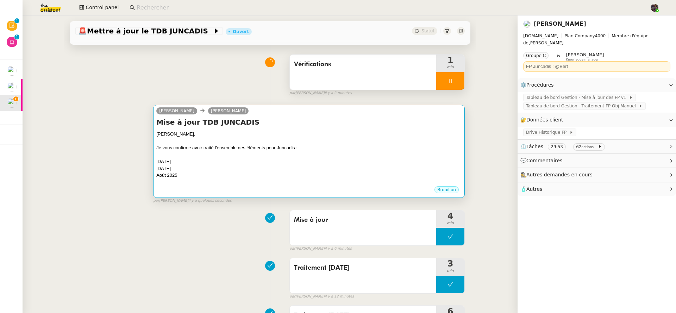
click at [235, 179] on div "Août 2025" at bounding box center [308, 175] width 305 height 7
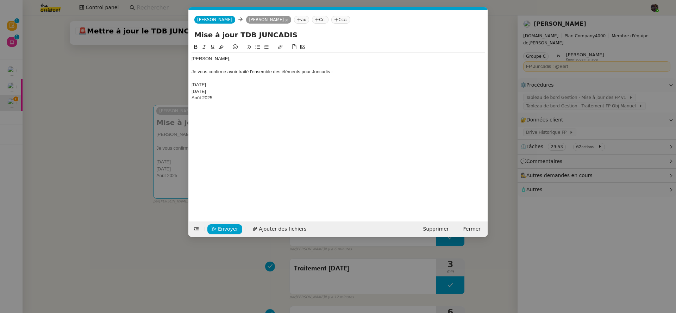
scroll to position [0, 15]
click at [193, 93] on div "Juillet 2024" at bounding box center [338, 91] width 293 height 6
click at [193, 92] on div "Juillet 2024" at bounding box center [338, 91] width 293 height 6
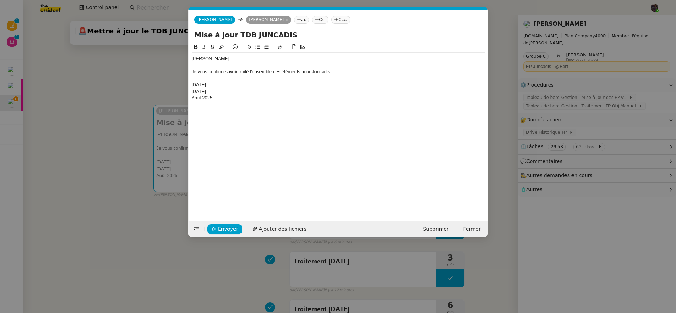
click at [204, 97] on div "Août 2025" at bounding box center [338, 98] width 293 height 6
copy div "Août 2025"
click at [228, 99] on div "Août 2025" at bounding box center [338, 98] width 293 height 6
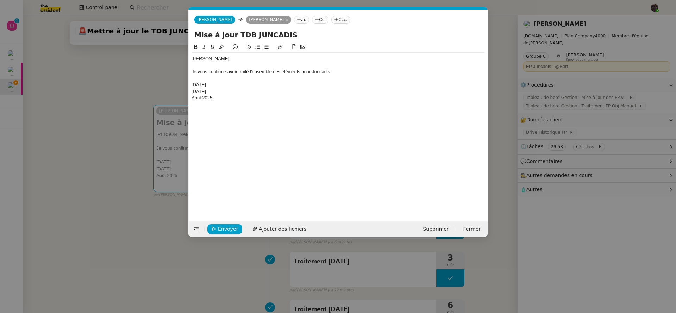
scroll to position [0, 0]
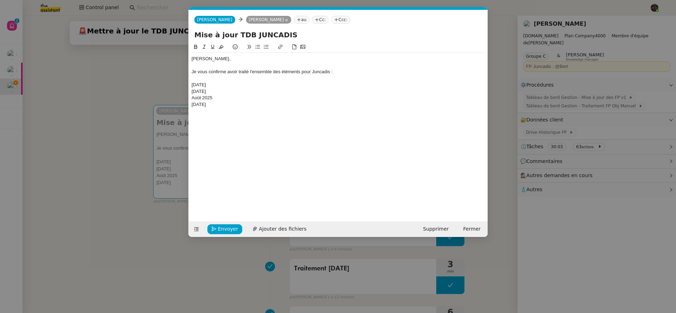
drag, startPoint x: 237, startPoint y: 107, endPoint x: 187, endPoint y: 83, distance: 54.8
click at [187, 83] on nz-modal-container "Service TA - VOYAGE - PROPOSITION GLOBALE A utiliser dans le cadre de propositi…" at bounding box center [338, 156] width 676 height 313
click at [260, 47] on button at bounding box center [258, 47] width 8 height 8
click at [267, 101] on li "Août 2024" at bounding box center [342, 104] width 287 height 6
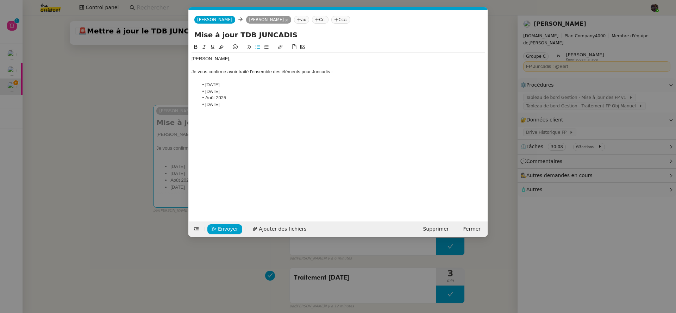
click at [254, 83] on li "Mars 2025" at bounding box center [342, 85] width 287 height 6
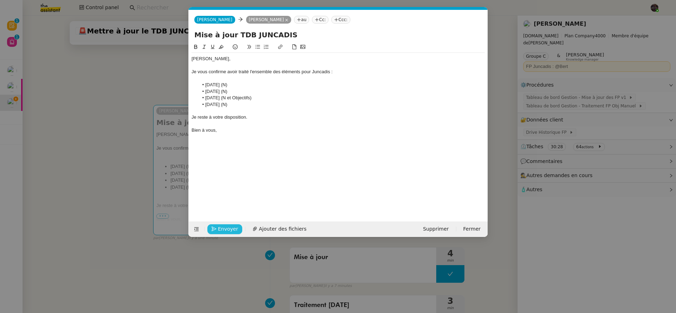
click at [214, 232] on button "Envoyer" at bounding box center [225, 229] width 35 height 10
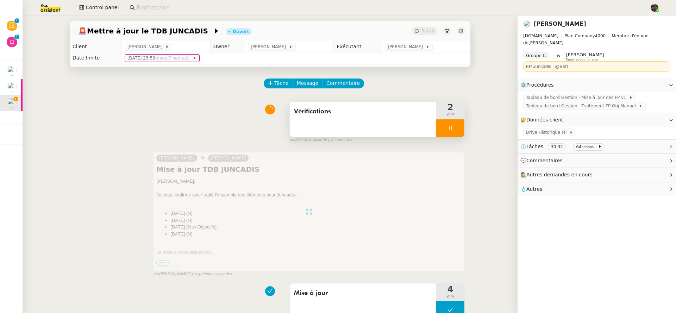
click at [447, 136] on div at bounding box center [451, 128] width 28 height 18
click at [451, 133] on button at bounding box center [458, 128] width 14 height 18
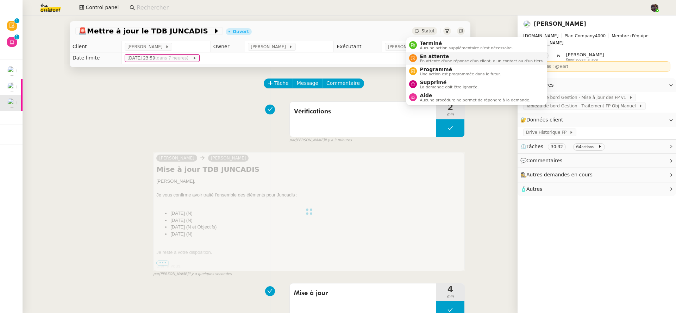
click at [438, 54] on span "En attente" at bounding box center [482, 57] width 124 height 6
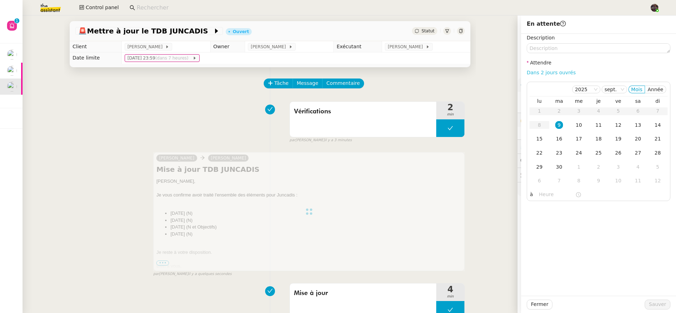
click at [544, 73] on link "Dans 2 jours ouvrés" at bounding box center [551, 73] width 49 height 6
type input "07:00"
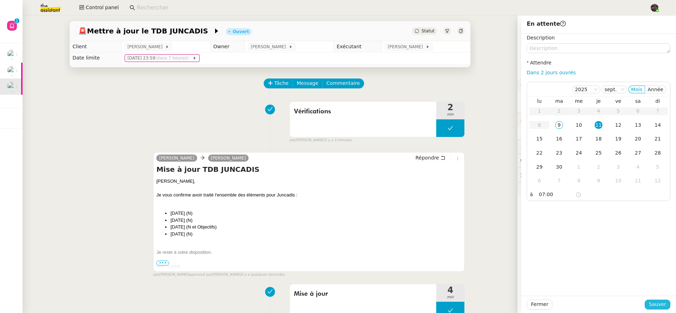
click at [657, 303] on span "Sauver" at bounding box center [657, 305] width 17 height 8
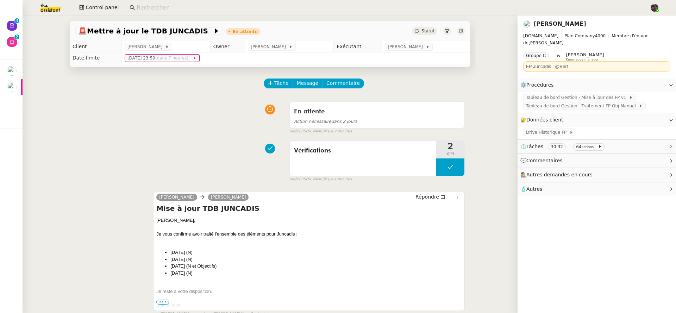
click at [58, 121] on div "🚨 Mettre à jour le TDB JUNCADIS En attente Statut Client Alison Picard-Boix Own…" at bounding box center [270, 165] width 495 height 298
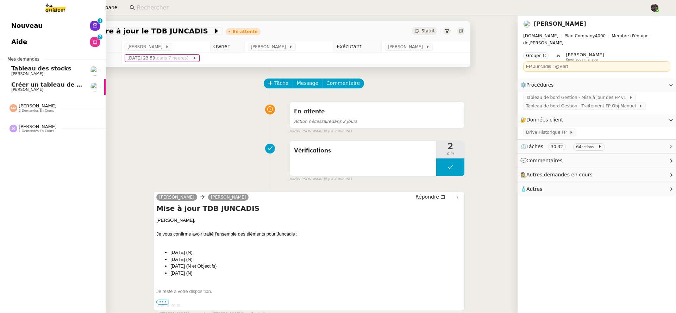
click at [31, 73] on span "[PERSON_NAME]" at bounding box center [27, 74] width 32 height 5
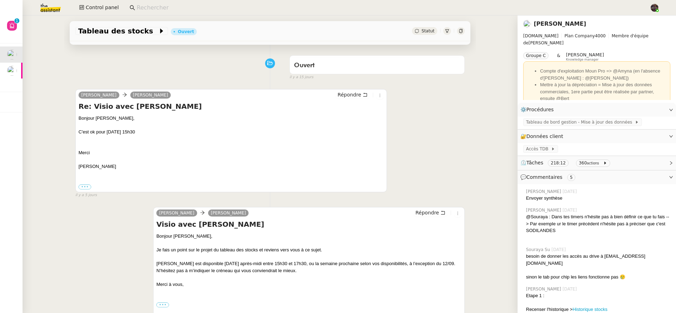
scroll to position [48, 0]
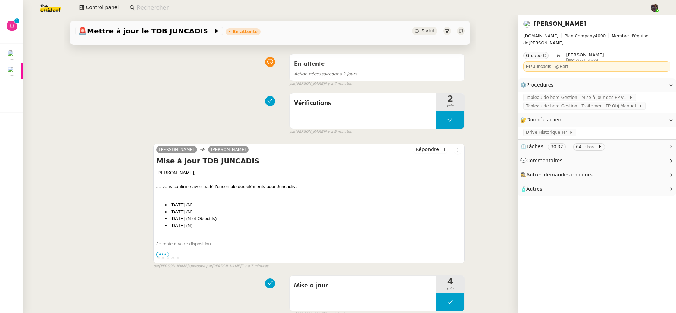
click at [195, 7] on input at bounding box center [390, 8] width 506 height 10
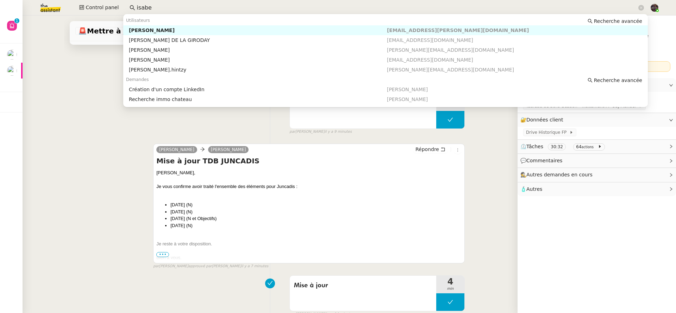
type input "isabe"
click at [57, 8] on img at bounding box center [45, 8] width 55 height 16
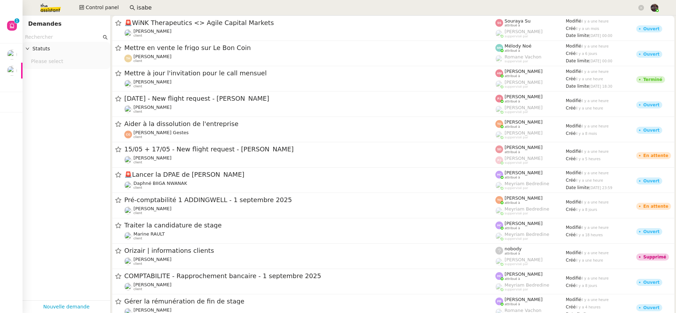
drag, startPoint x: 80, startPoint y: 40, endPoint x: 81, endPoint y: 36, distance: 3.5
click at [80, 40] on input "text" at bounding box center [63, 37] width 76 height 8
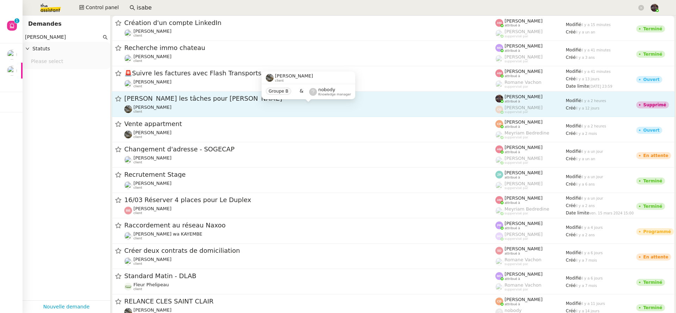
type input "isabelle f"
click at [228, 113] on div "Isabelle Faure client" at bounding box center [309, 109] width 371 height 9
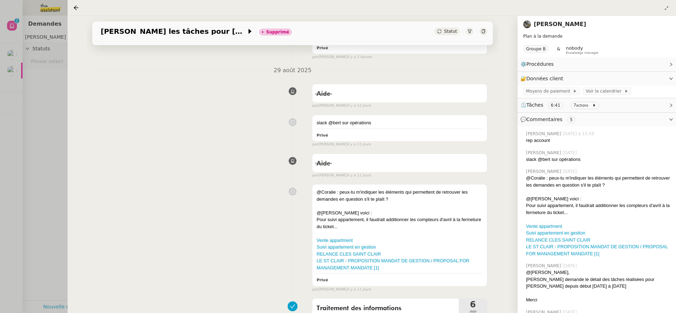
scroll to position [191, 0]
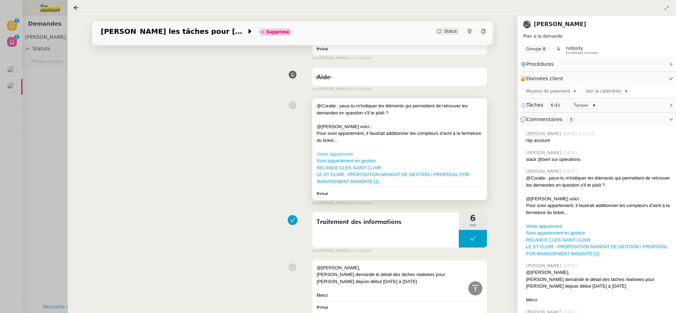
click at [338, 157] on link "Vente appartment" at bounding box center [335, 153] width 36 height 5
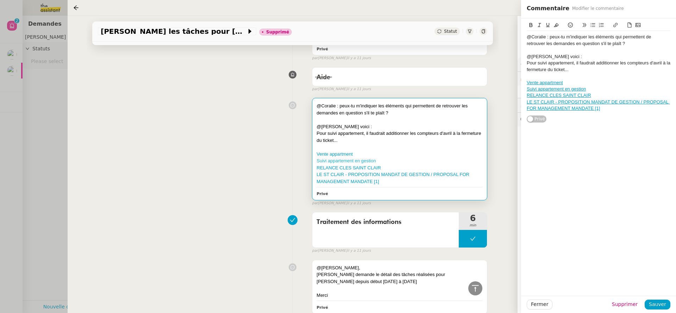
click at [349, 162] on link "Suivi appartement en gestion" at bounding box center [346, 160] width 59 height 5
click at [344, 169] on link "RELANCE CLES SAINT CLAIR" at bounding box center [349, 167] width 64 height 5
click at [357, 177] on link "﻿LE ST CLAIR - PROPOSITION MANDAT DE GESTION / PROPOSAL FOR MANAGEMENT MANDATE …" at bounding box center [393, 178] width 153 height 12
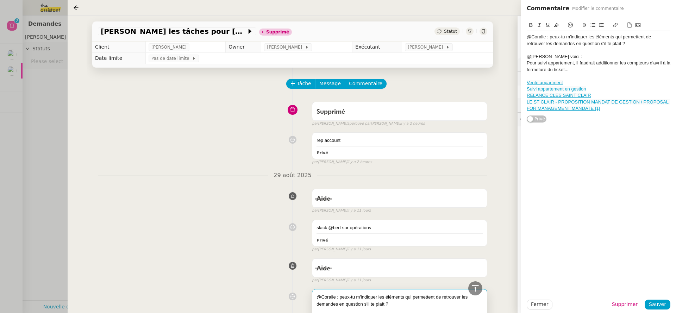
click at [234, 111] on div "Supprimé false par Bert C. approuvé par Bert C. il y a 2 heures" at bounding box center [293, 113] width 390 height 28
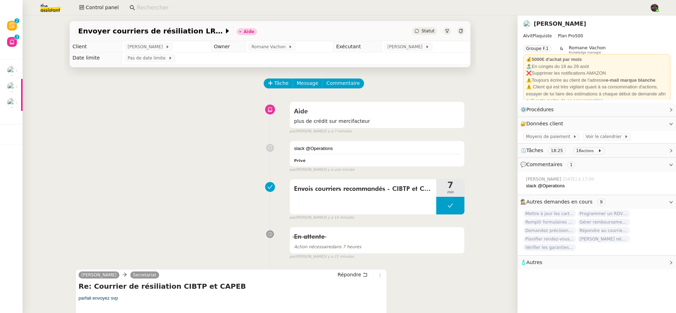
click at [137, 140] on div "slack @Operations Privé false par Frédérique A. il y a une minute" at bounding box center [270, 155] width 390 height 36
click at [557, 26] on link "[PERSON_NAME]" at bounding box center [560, 23] width 52 height 7
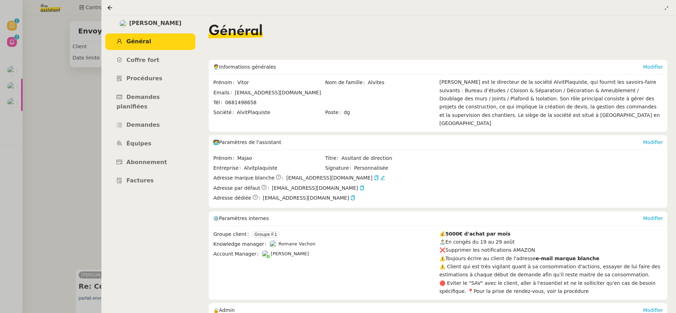
click at [64, 164] on div at bounding box center [338, 156] width 676 height 313
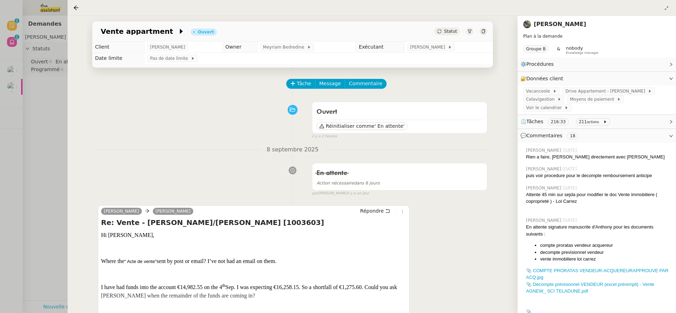
click at [630, 123] on span "⏲️ Tâches 216:33 211 actions" at bounding box center [592, 122] width 142 height 8
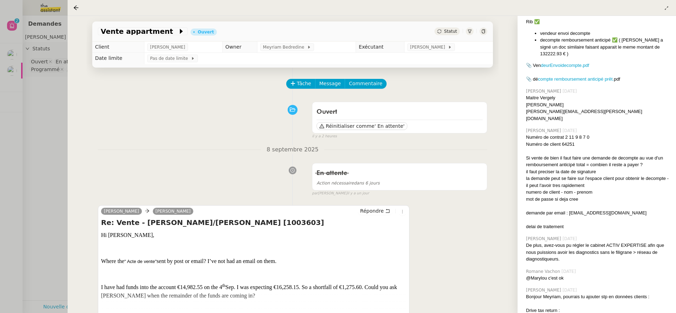
click at [468, 33] on icon at bounding box center [470, 31] width 4 height 4
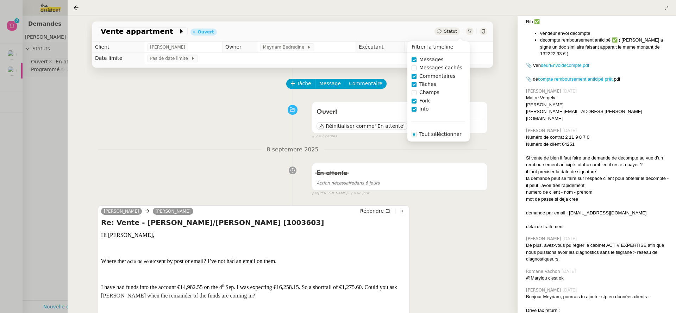
click at [420, 79] on span "Commentaires" at bounding box center [438, 76] width 42 height 8
click at [416, 58] on span at bounding box center [414, 59] width 5 height 5
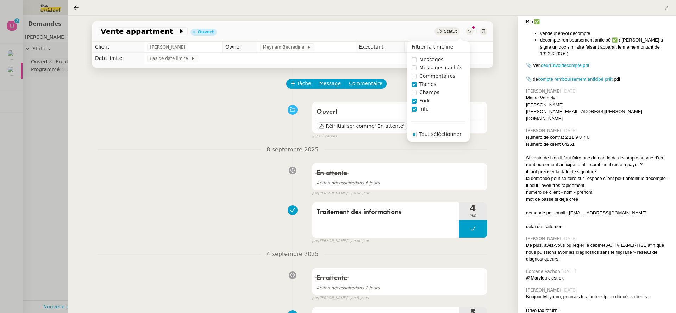
click at [416, 100] on span at bounding box center [414, 101] width 5 height 5
click at [417, 108] on span "Info" at bounding box center [424, 109] width 15 height 8
click at [230, 157] on div "8 septembre 2025 En attente Action nécessaire dans 6 jours false par Coralie B.…" at bounding box center [293, 170] width 390 height 51
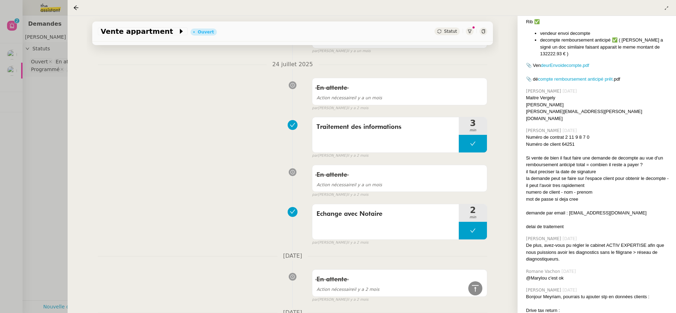
scroll to position [2907, 0]
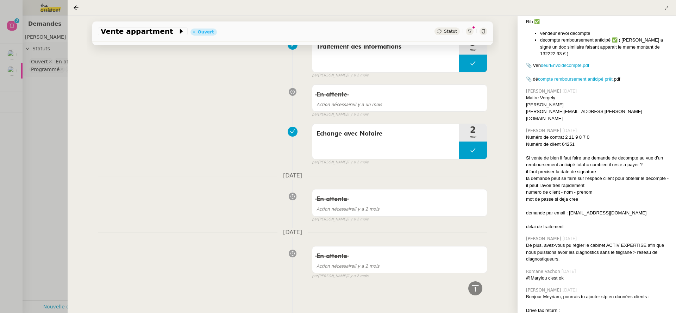
click at [205, 112] on div "En attente Action nécessaire il y a un mois false par Coralie B. il y a 2 mois" at bounding box center [293, 99] width 390 height 36
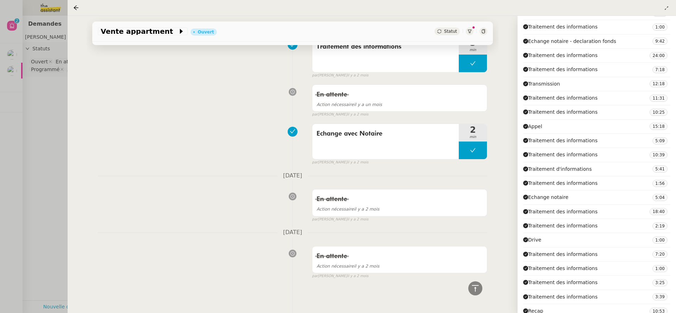
scroll to position [0, 0]
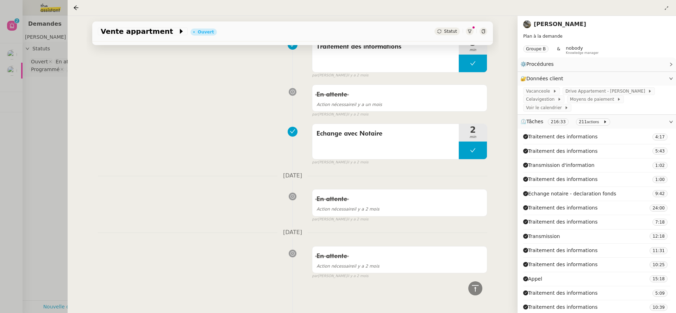
click at [29, 143] on div at bounding box center [338, 156] width 676 height 313
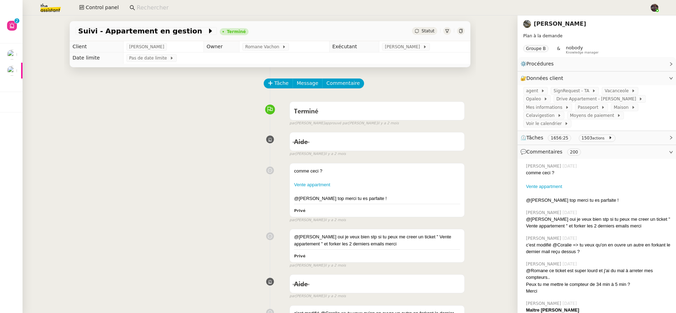
click at [447, 29] on div at bounding box center [448, 31] width 8 height 8
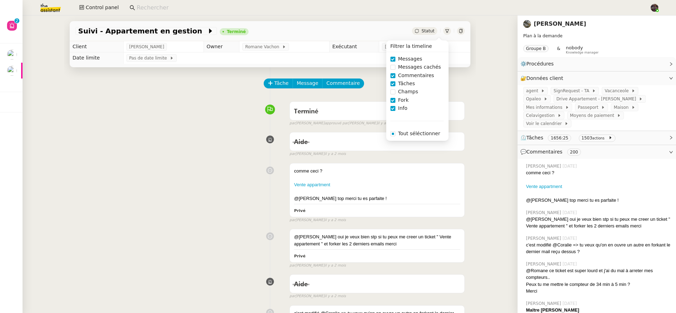
click at [404, 62] on span "Messages" at bounding box center [411, 59] width 30 height 8
click at [403, 73] on span "Commentaires" at bounding box center [417, 76] width 42 height 8
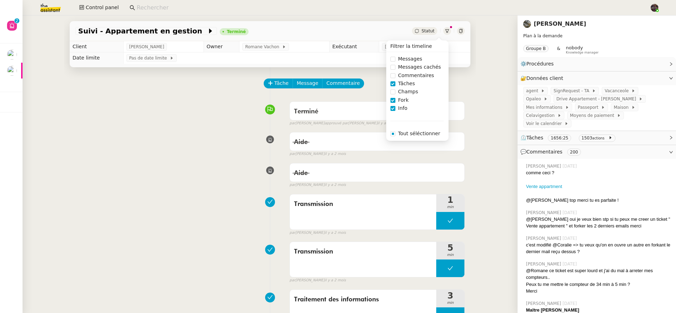
click at [400, 101] on span "Fork" at bounding box center [404, 100] width 16 height 8
click at [400, 109] on span "Info" at bounding box center [403, 108] width 15 height 8
click at [495, 166] on div "Suivi - Appartement en gestion Terminé Statut Client Isabelle Faure Owner Roman…" at bounding box center [270, 165] width 495 height 298
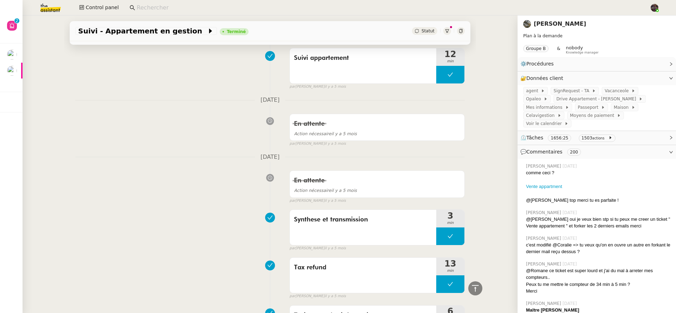
scroll to position [3752, 0]
click at [607, 148] on span "💬 Commentaires 200" at bounding box center [592, 152] width 142 height 8
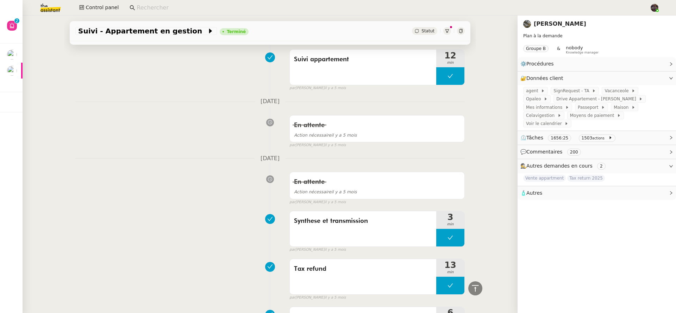
click at [619, 134] on span "⏲️ Tâches 1656:25 1503 actions" at bounding box center [592, 138] width 142 height 8
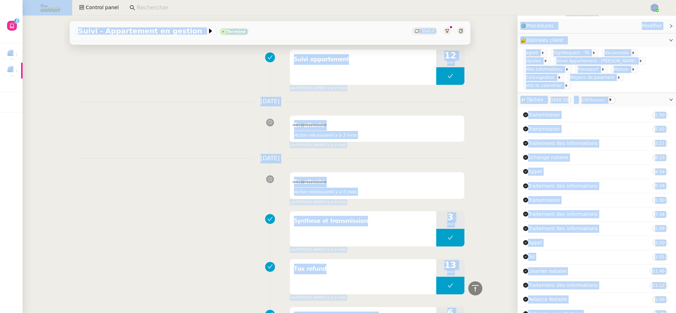
scroll to position [0, 0]
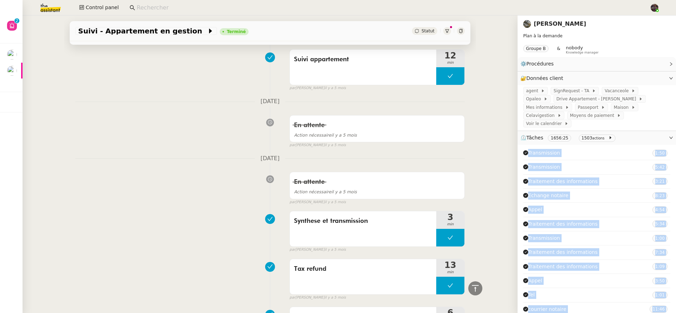
drag, startPoint x: 659, startPoint y: 199, endPoint x: 519, endPoint y: 143, distance: 150.9
copy div "Transmission 1 : 50 Transmission 5 : 42 Traitement des informations 3 : 21 Echa…"
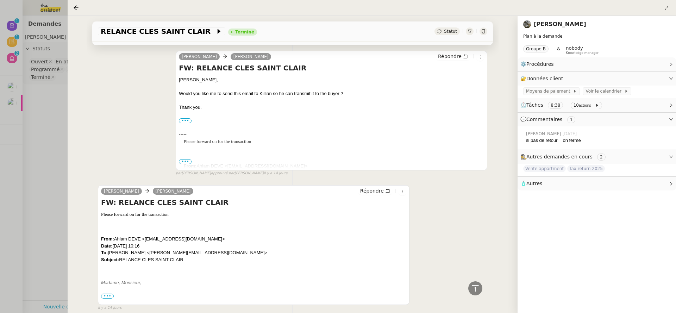
scroll to position [1384, 0]
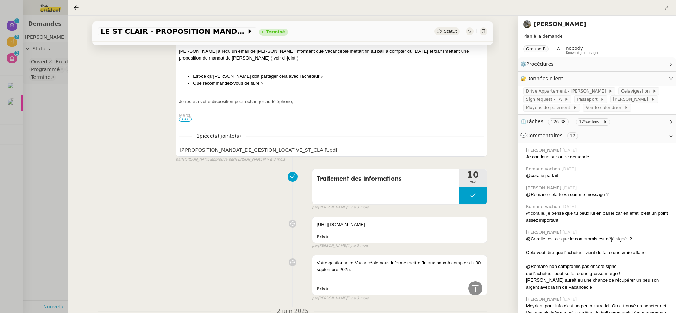
scroll to position [8117, 0]
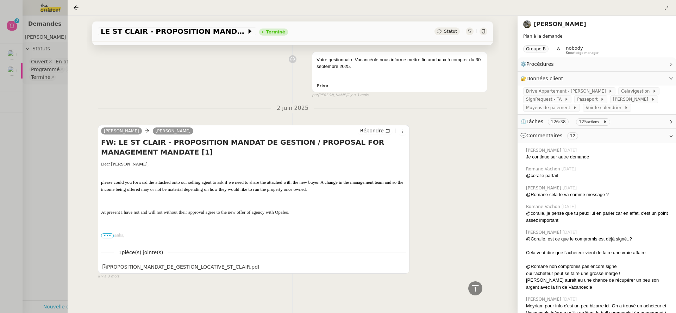
click at [56, 87] on div at bounding box center [338, 156] width 676 height 313
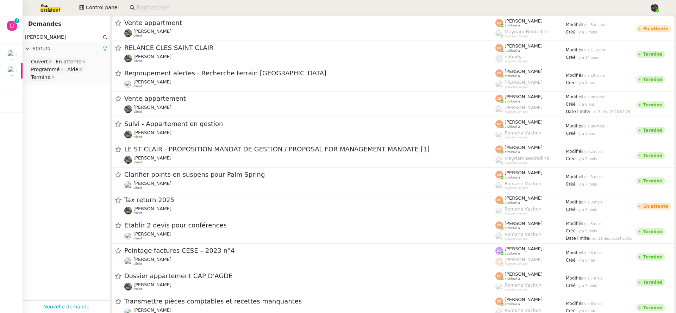
click at [161, 9] on input at bounding box center [390, 8] width 506 height 10
click at [51, 61] on nz-select-item "Ouvert" at bounding box center [41, 61] width 24 height 7
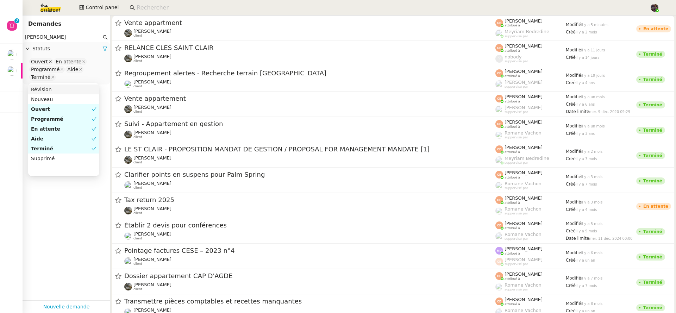
click at [49, 61] on icon at bounding box center [50, 61] width 3 height 3
click at [58, 61] on icon at bounding box center [59, 61] width 3 height 3
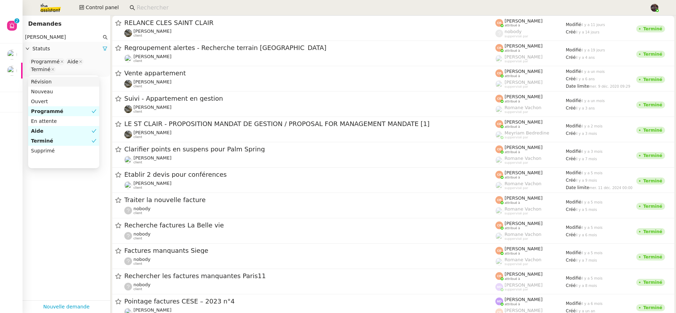
click at [57, 61] on nz-select-item "Programmé" at bounding box center [47, 61] width 36 height 7
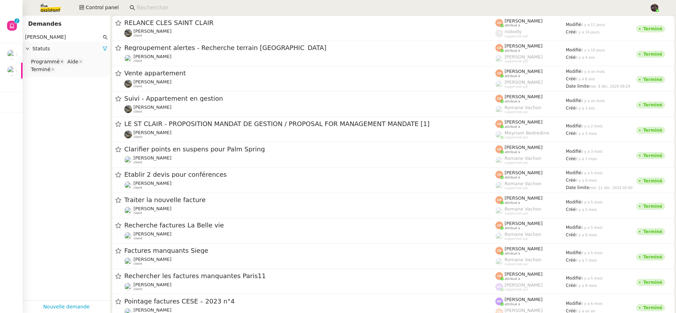
click at [60, 61] on icon at bounding box center [62, 62] width 4 height 4
click at [45, 61] on icon at bounding box center [45, 62] width 4 height 4
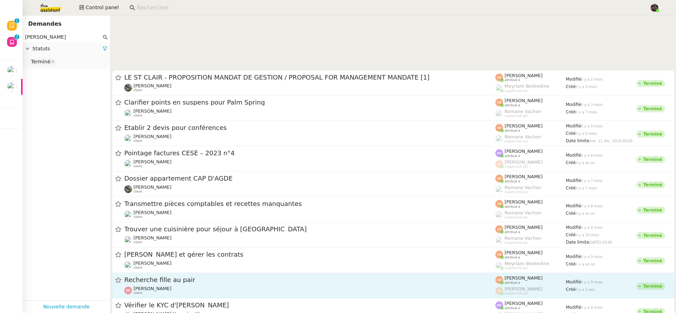
scroll to position [208, 0]
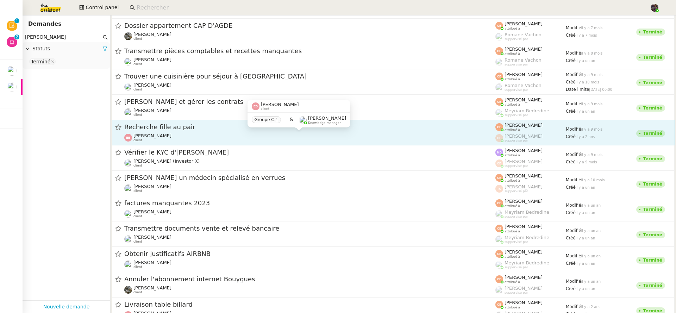
click at [186, 133] on div "[PERSON_NAME] client" at bounding box center [309, 137] width 371 height 9
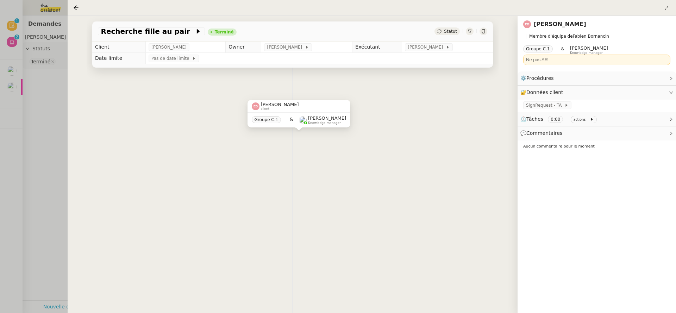
click at [54, 121] on div at bounding box center [338, 156] width 676 height 313
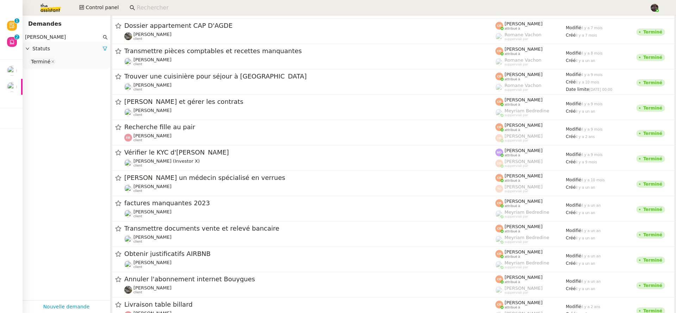
click at [40, 12] on img at bounding box center [45, 8] width 55 height 16
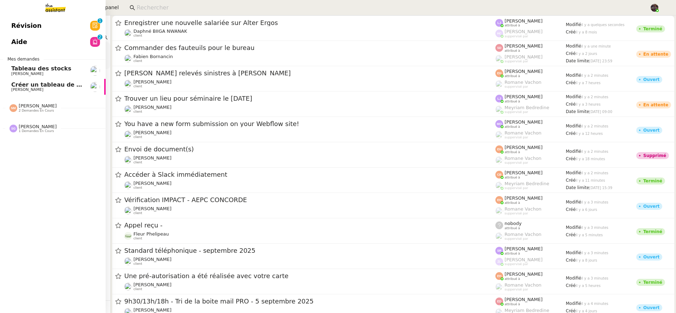
click at [26, 47] on link "Aide 0 1 2 3 4 5 6 7 8 9" at bounding box center [53, 42] width 106 height 16
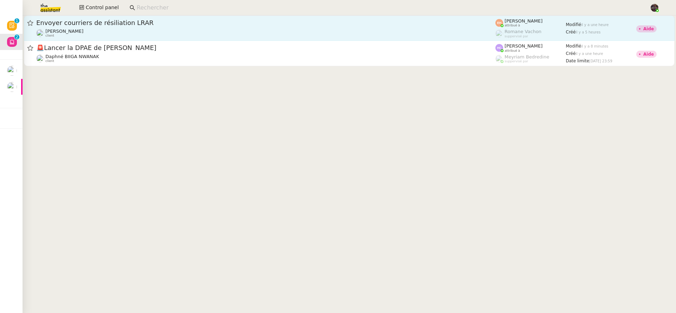
click at [128, 19] on div "Envoyer courriers de résiliation LRAR" at bounding box center [265, 23] width 459 height 8
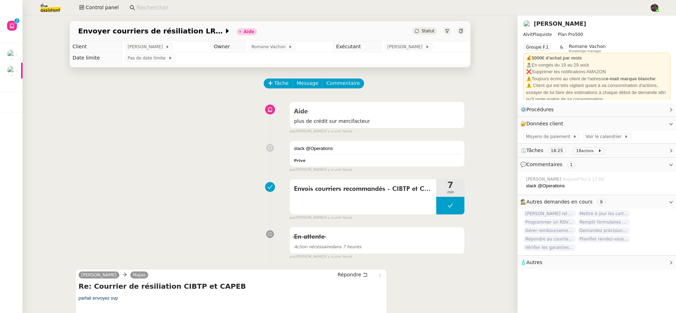
scroll to position [1, 0]
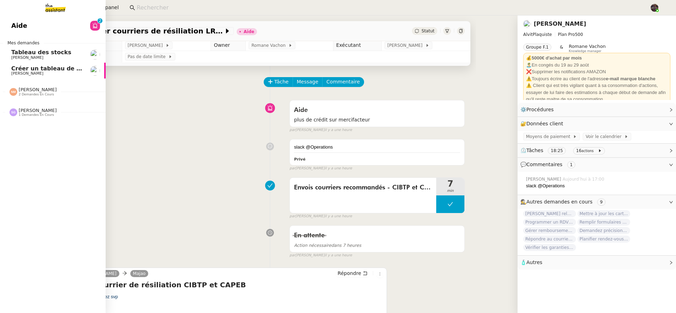
click at [27, 73] on span "[PERSON_NAME]" at bounding box center [27, 73] width 32 height 5
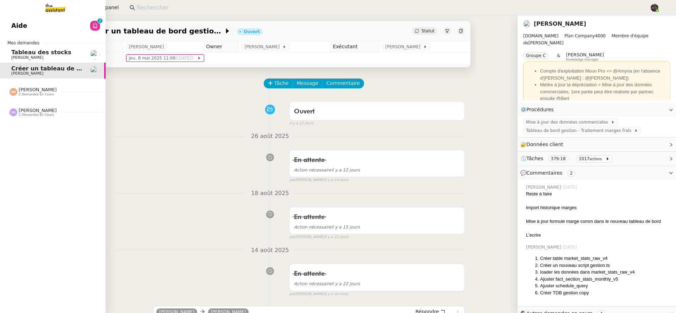
click at [17, 54] on span "Tableau des stocks" at bounding box center [41, 52] width 60 height 7
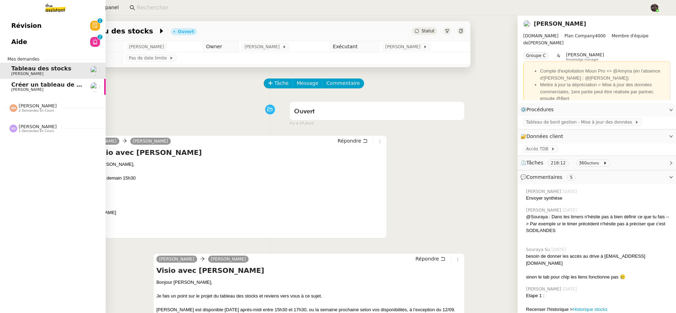
click at [23, 87] on span "Créer un tableau de bord gestion marge PAF" at bounding box center [82, 84] width 142 height 7
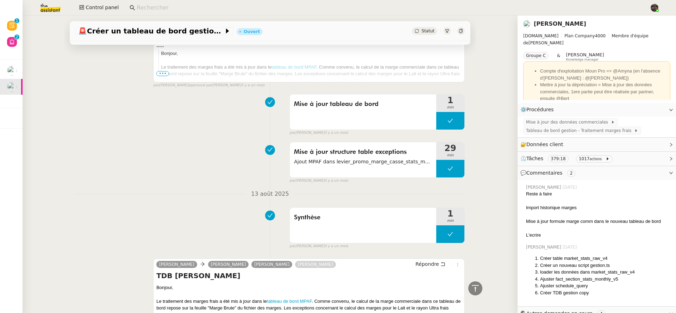
scroll to position [589, 0]
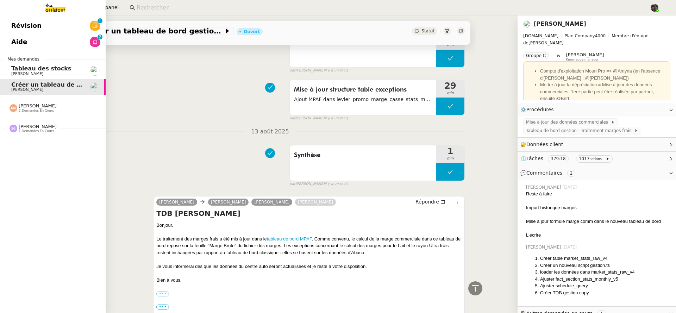
click at [16, 68] on span "Tableau des stocks" at bounding box center [41, 68] width 60 height 7
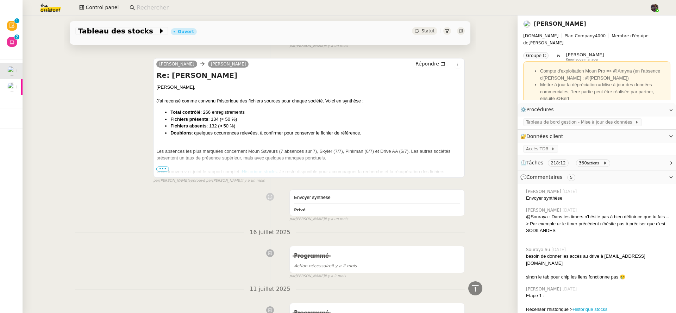
scroll to position [346, 0]
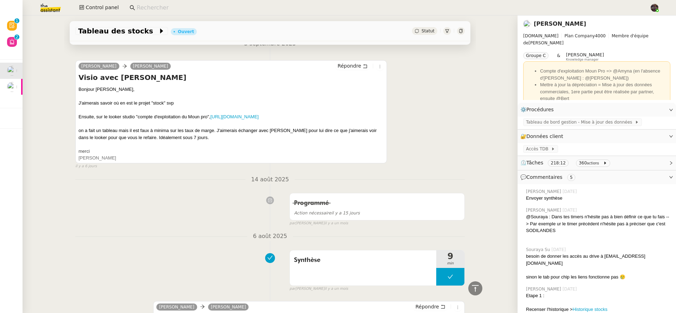
click at [289, 115] on div "J'aimerais savoir où en est le projet "stock" svp Ensuite, sur le looker studio…" at bounding box center [231, 110] width 305 height 21
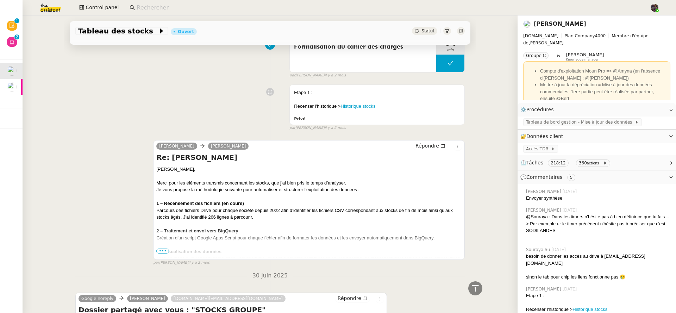
scroll to position [2303, 0]
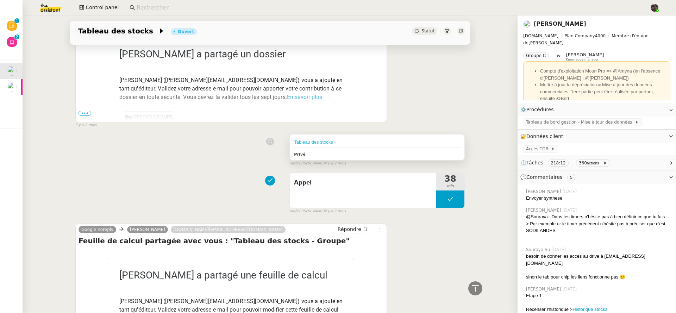
click at [297, 145] on link "Tableau des stocks" at bounding box center [313, 142] width 39 height 5
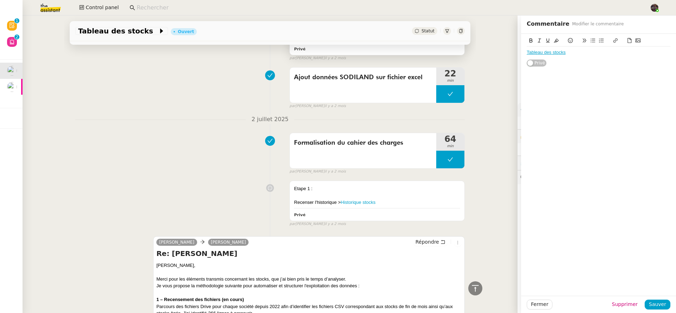
scroll to position [2062, 0]
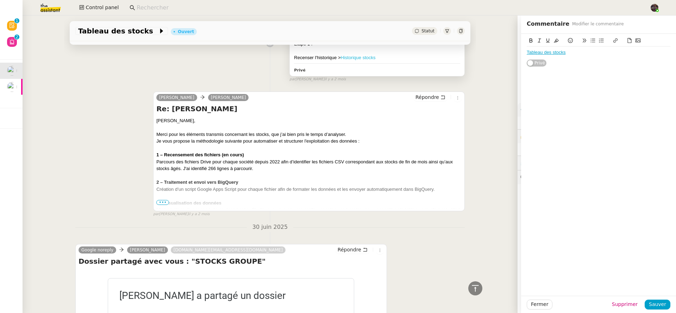
click at [349, 60] on link "Historique stocks" at bounding box center [358, 57] width 35 height 5
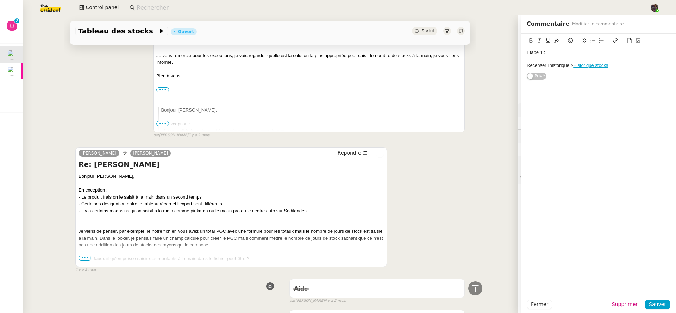
scroll to position [1500, 0]
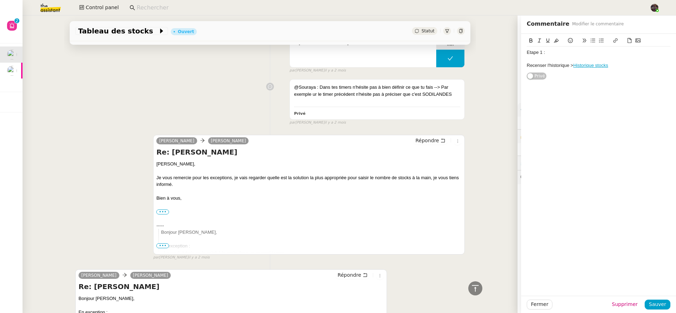
click at [219, 125] on div "@Souraya : Dans tes timers n'hésite pas à bien définir ce que tu fais --> Par e…" at bounding box center [270, 100] width 390 height 49
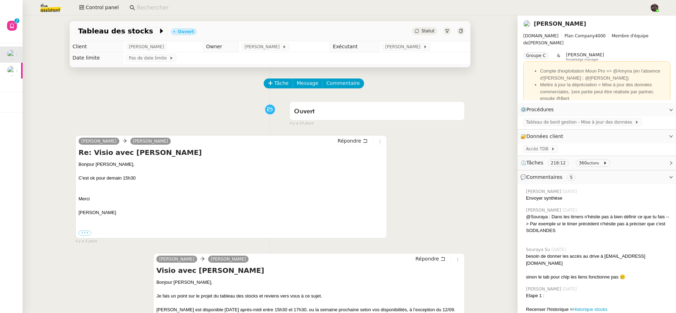
click at [48, 7] on img at bounding box center [45, 8] width 55 height 16
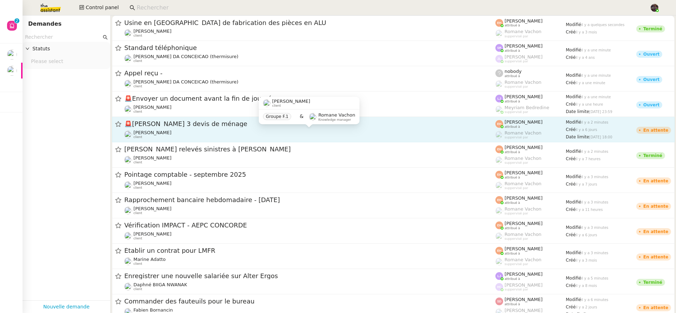
click at [216, 138] on div "[PERSON_NAME] client" at bounding box center [309, 134] width 371 height 9
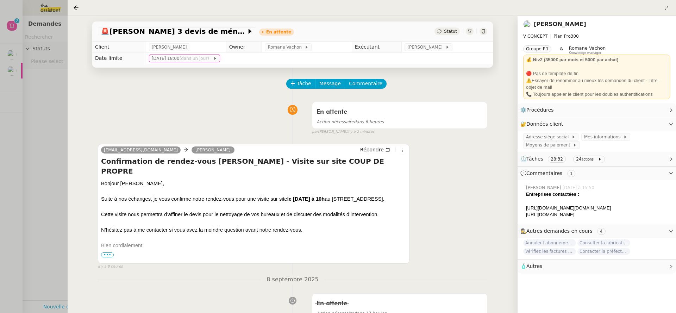
click at [51, 153] on div at bounding box center [338, 156] width 676 height 313
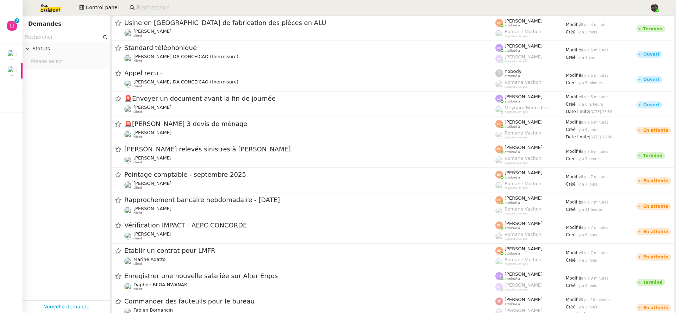
click at [64, 12] on img at bounding box center [45, 8] width 55 height 16
click at [77, 38] on input "text" at bounding box center [63, 37] width 76 height 8
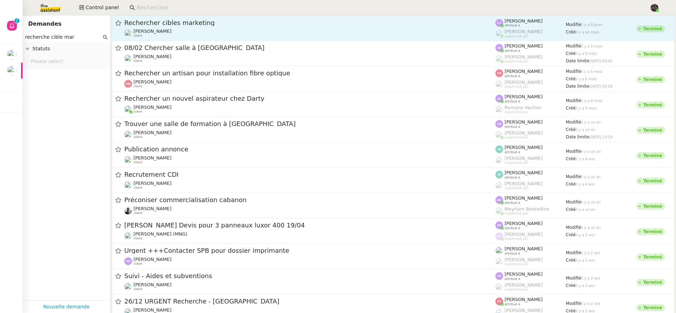
type input "recherche cible mar"
click at [282, 38] on link "Rechercher cibles marketing [PERSON_NAME] client [PERSON_NAME] attribué à [PERS…" at bounding box center [393, 28] width 563 height 25
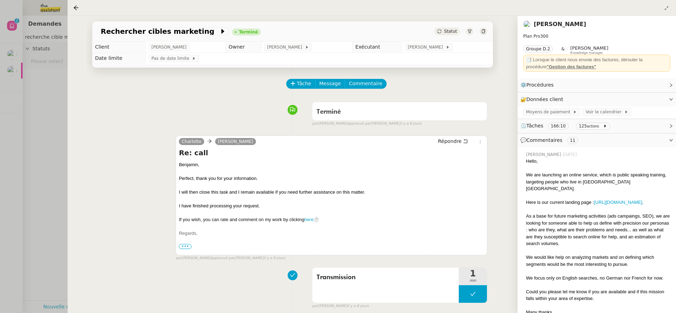
click at [65, 182] on div at bounding box center [338, 156] width 676 height 313
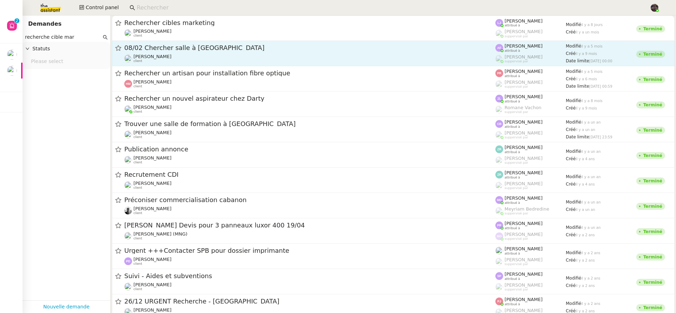
click at [176, 45] on span "08/02 Chercher salle à [GEOGRAPHIC_DATA]" at bounding box center [309, 48] width 371 height 6
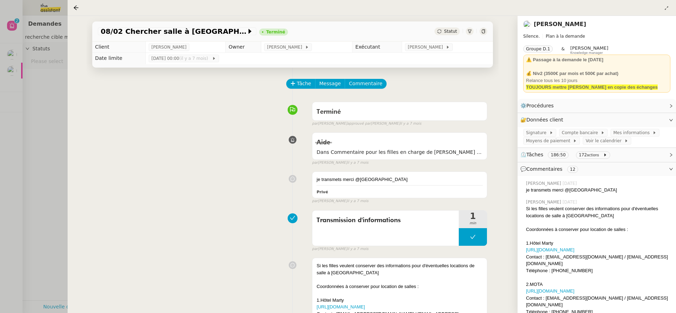
click at [41, 96] on div at bounding box center [338, 156] width 676 height 313
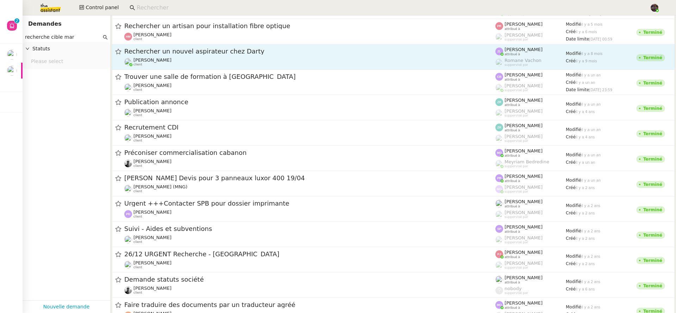
scroll to position [83, 0]
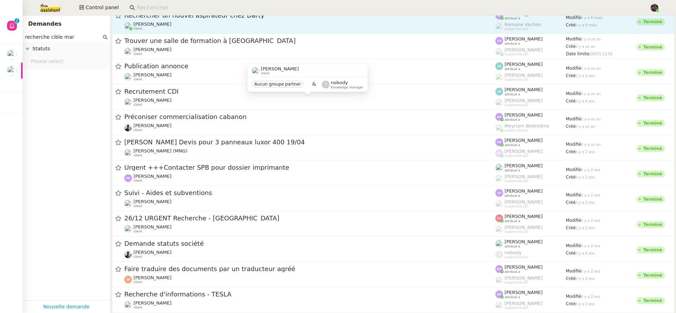
click at [185, 107] on link "Recrutement CDI [PERSON_NAME] client [PERSON_NAME] attribué à [PERSON_NAME] sup…" at bounding box center [393, 97] width 563 height 25
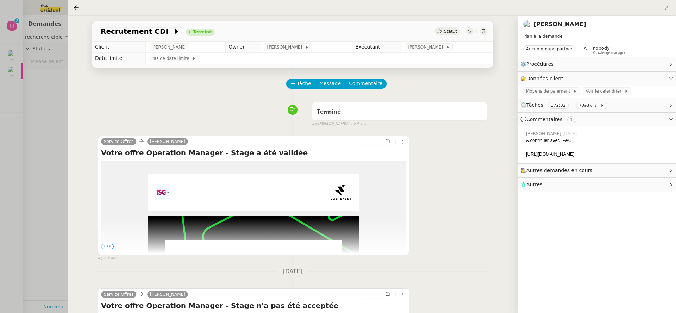
click at [39, 120] on div at bounding box center [338, 156] width 676 height 313
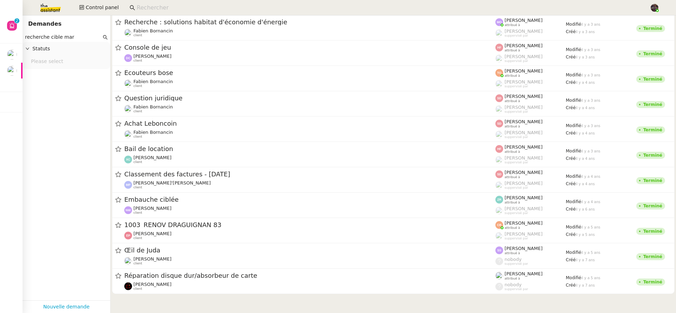
scroll to position [452, 0]
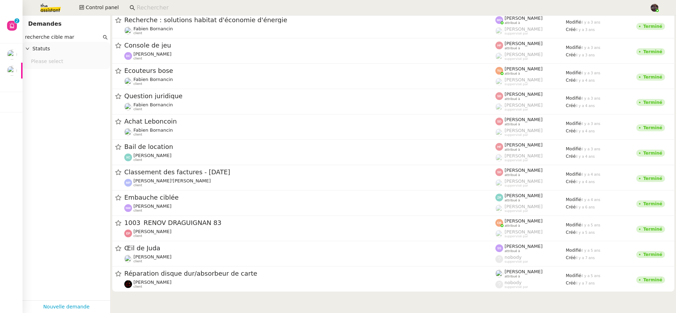
click at [74, 37] on input "recherche cible mar" at bounding box center [63, 37] width 76 height 8
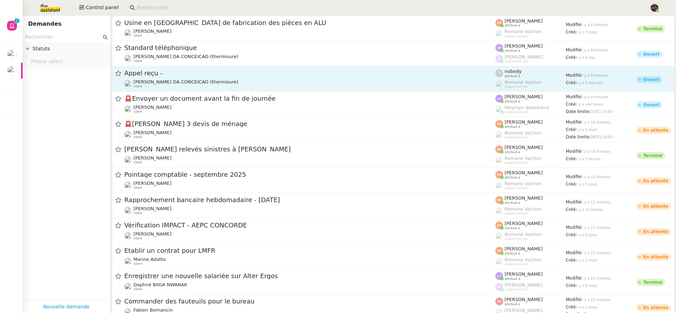
click at [118, 71] on icon at bounding box center [118, 73] width 6 height 6
click at [118, 72] on icon at bounding box center [118, 73] width 6 height 6
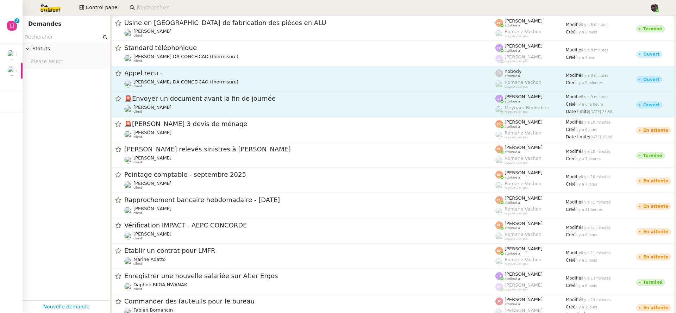
click at [117, 97] on icon at bounding box center [118, 99] width 6 height 6
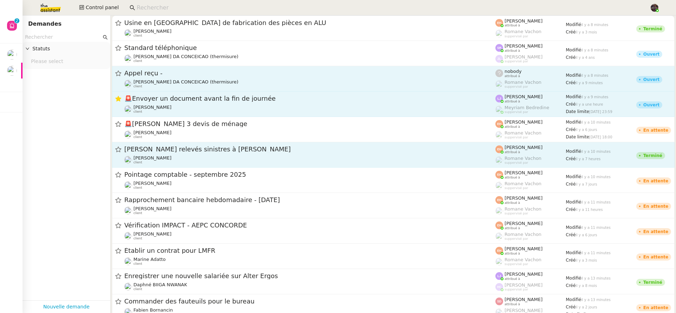
click at [119, 150] on icon at bounding box center [118, 150] width 6 height 6
click at [120, 99] on icon at bounding box center [118, 99] width 6 height 6
click at [121, 152] on icon at bounding box center [118, 150] width 6 height 6
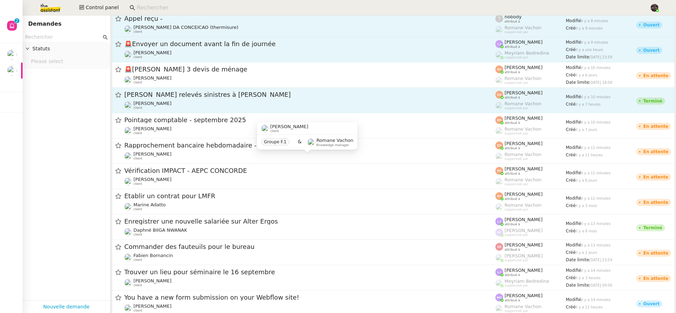
scroll to position [55, 0]
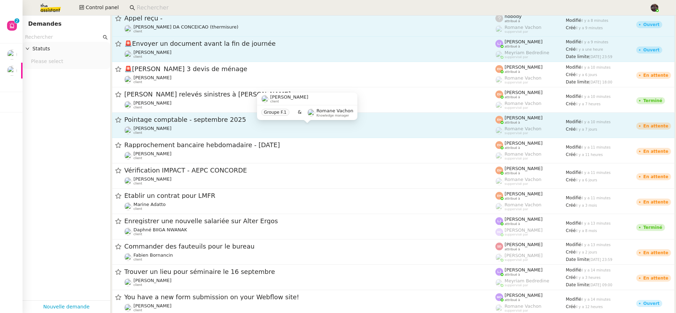
click at [146, 129] on span "[PERSON_NAME]" at bounding box center [153, 128] width 38 height 5
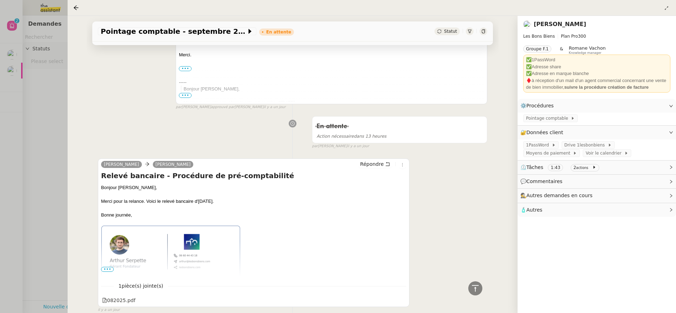
scroll to position [254, 0]
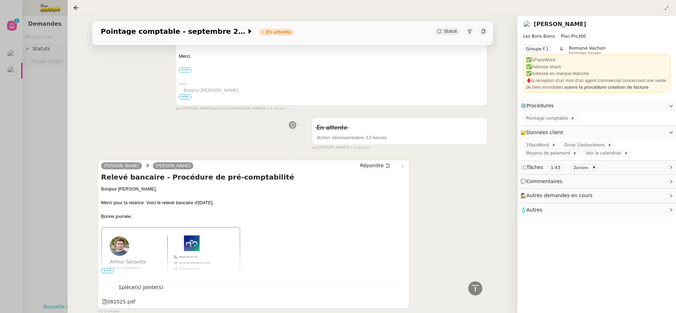
click at [52, 137] on div at bounding box center [338, 156] width 676 height 313
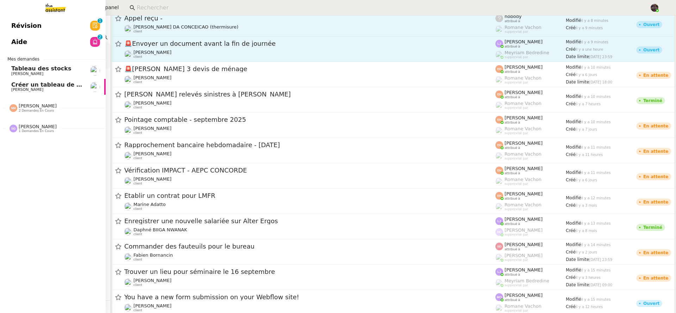
click at [10, 32] on link "Révision 0 1 2 3 4 5 6 7 8 9" at bounding box center [53, 26] width 106 height 16
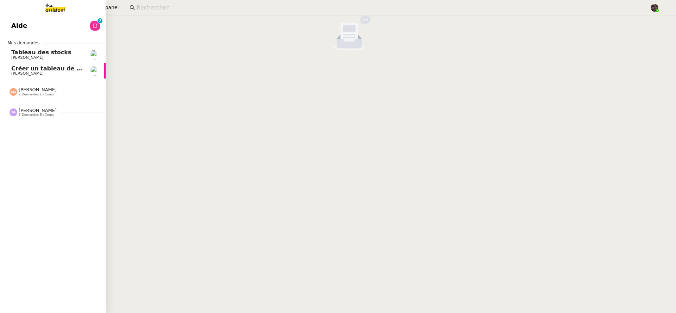
click at [16, 27] on span "Aide" at bounding box center [19, 25] width 16 height 11
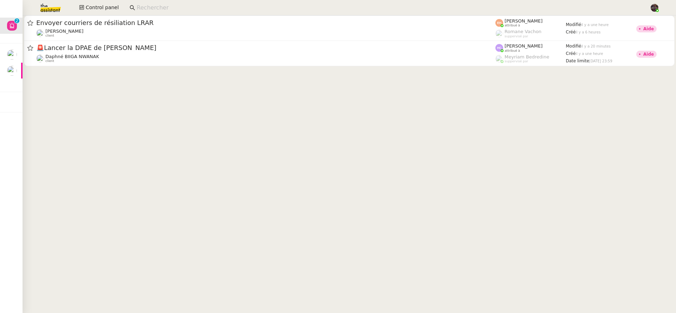
click at [41, 5] on img at bounding box center [45, 8] width 55 height 16
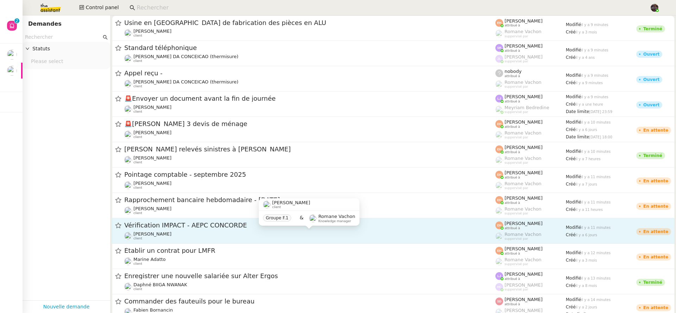
click at [191, 231] on div "[PERSON_NAME] MAS client" at bounding box center [309, 235] width 371 height 9
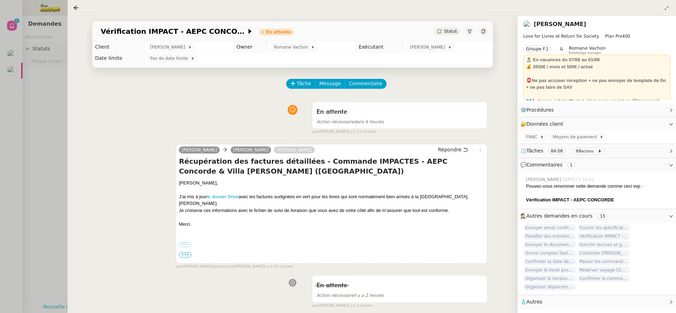
click at [61, 111] on div at bounding box center [338, 156] width 676 height 313
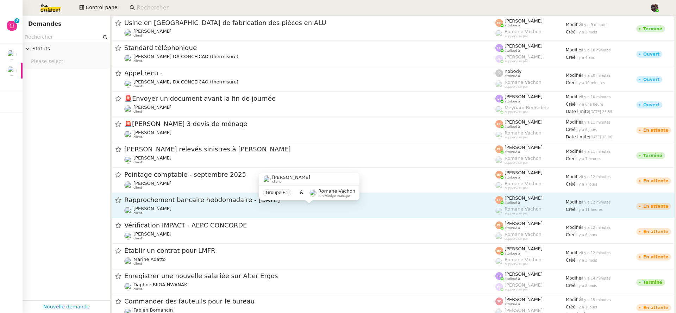
click at [205, 206] on div "[PERSON_NAME] client" at bounding box center [309, 210] width 371 height 9
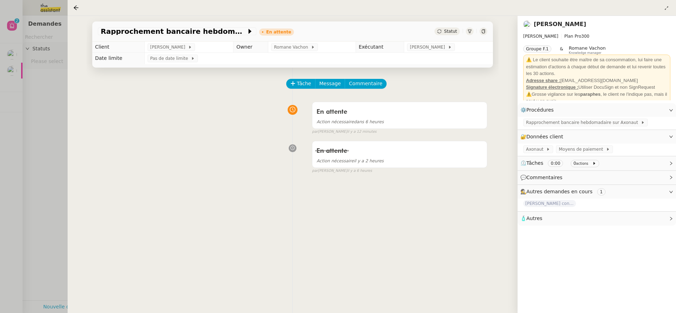
click at [44, 146] on div at bounding box center [338, 156] width 676 height 313
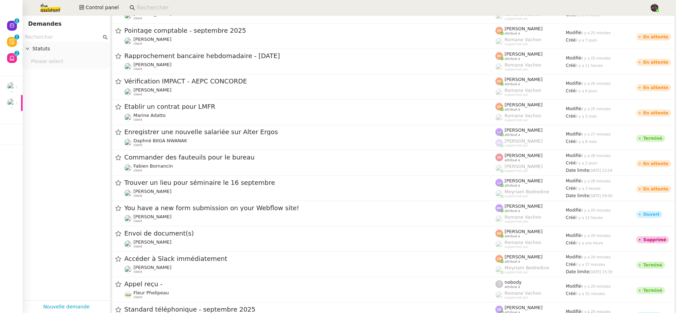
scroll to position [19, 0]
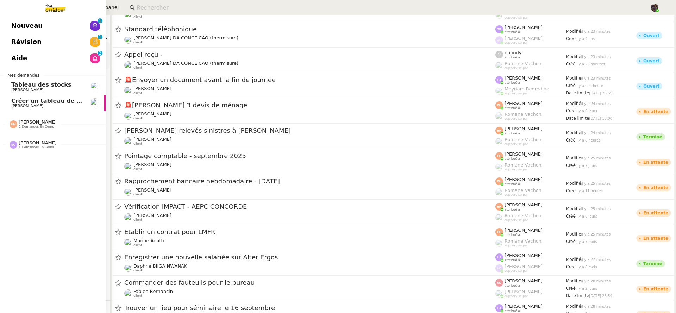
click at [26, 101] on span "Créer un tableau de bord gestion marge PAF" at bounding box center [82, 101] width 142 height 7
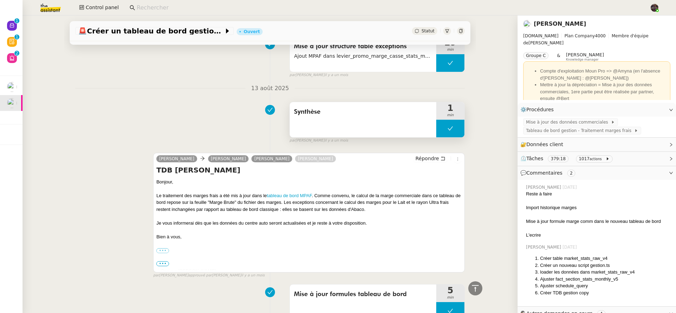
scroll to position [699, 0]
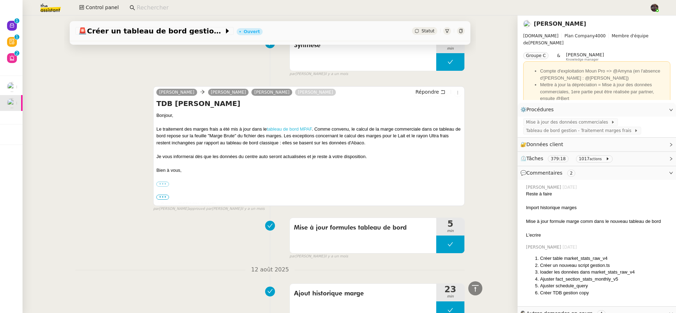
click at [284, 131] on link "tableau de bord MPAF" at bounding box center [289, 128] width 45 height 5
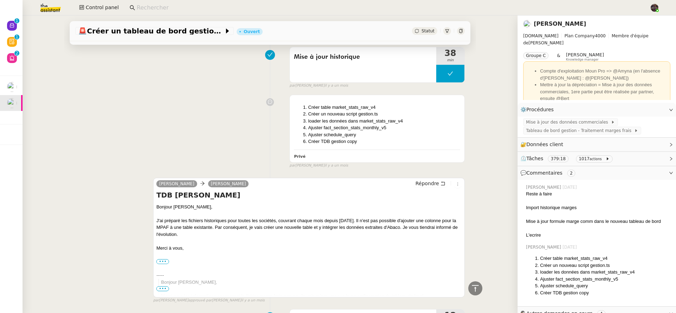
scroll to position [1920, 0]
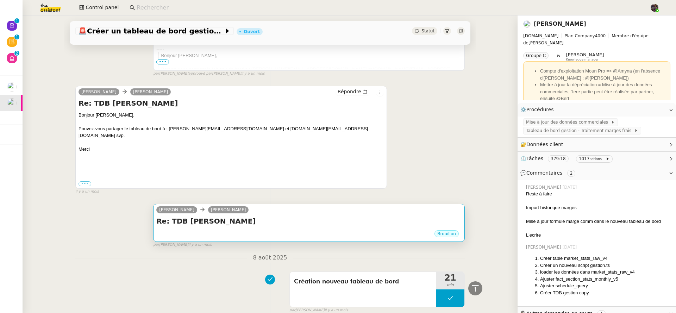
click at [261, 211] on div "[PERSON_NAME]" at bounding box center [308, 211] width 305 height 11
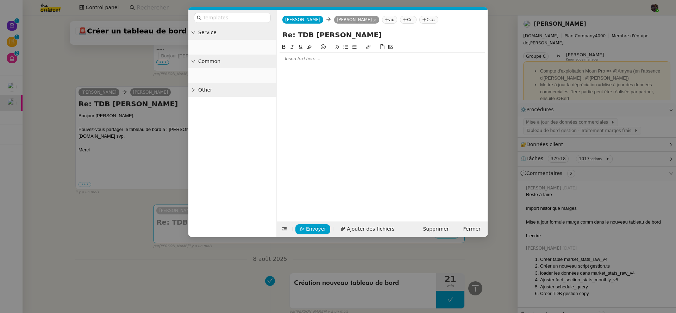
scroll to position [1534, 0]
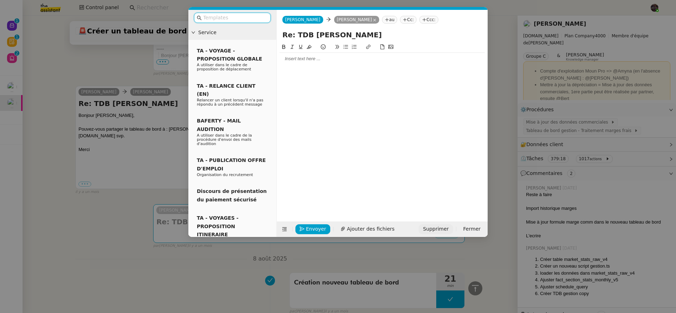
click at [438, 232] on span "Supprimer" at bounding box center [436, 229] width 26 height 8
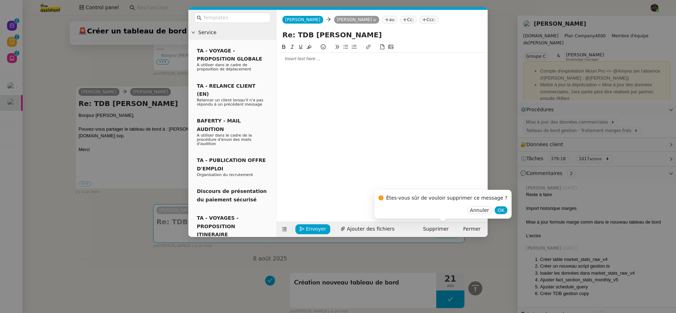
click at [489, 206] on div "Annuler OK" at bounding box center [443, 210] width 129 height 8
click at [498, 210] on span "OK" at bounding box center [501, 210] width 7 height 7
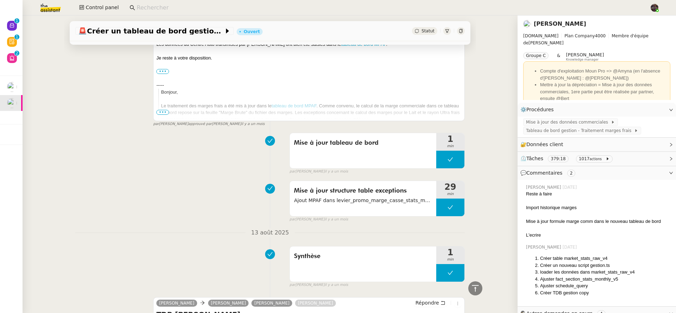
scroll to position [431, 0]
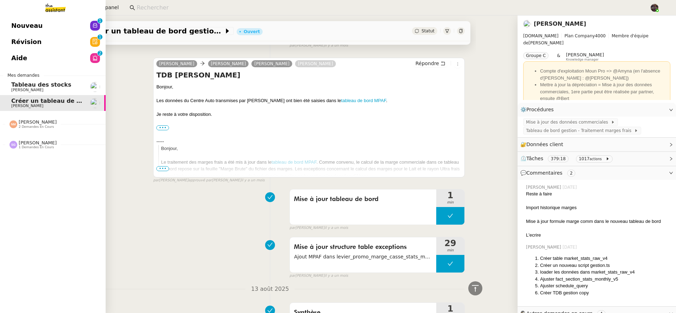
click at [3, 79] on link "Tableau des stocks [PERSON_NAME]" at bounding box center [53, 87] width 106 height 16
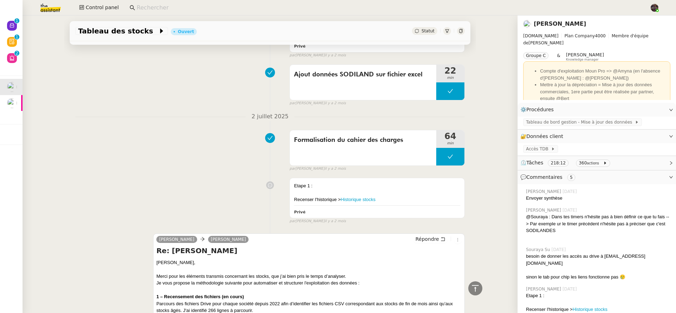
scroll to position [2005, 0]
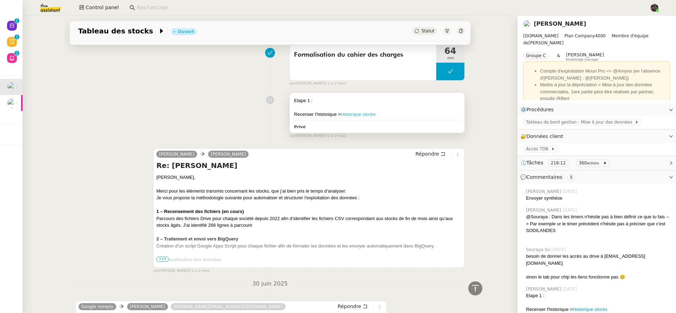
click at [354, 117] on link "Historique stocks" at bounding box center [358, 114] width 35 height 5
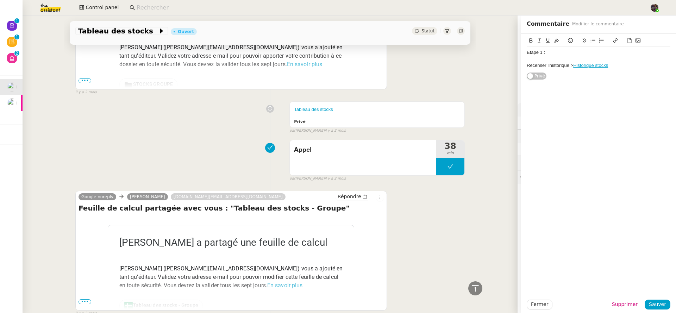
scroll to position [2339, 0]
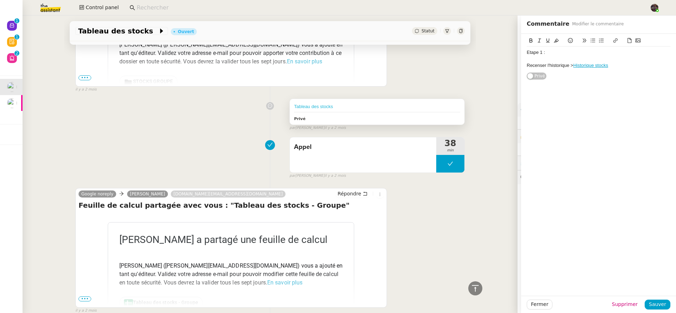
click at [301, 109] on link "Tableau des stocks" at bounding box center [313, 106] width 39 height 5
